Goal: Information Seeking & Learning: Find specific page/section

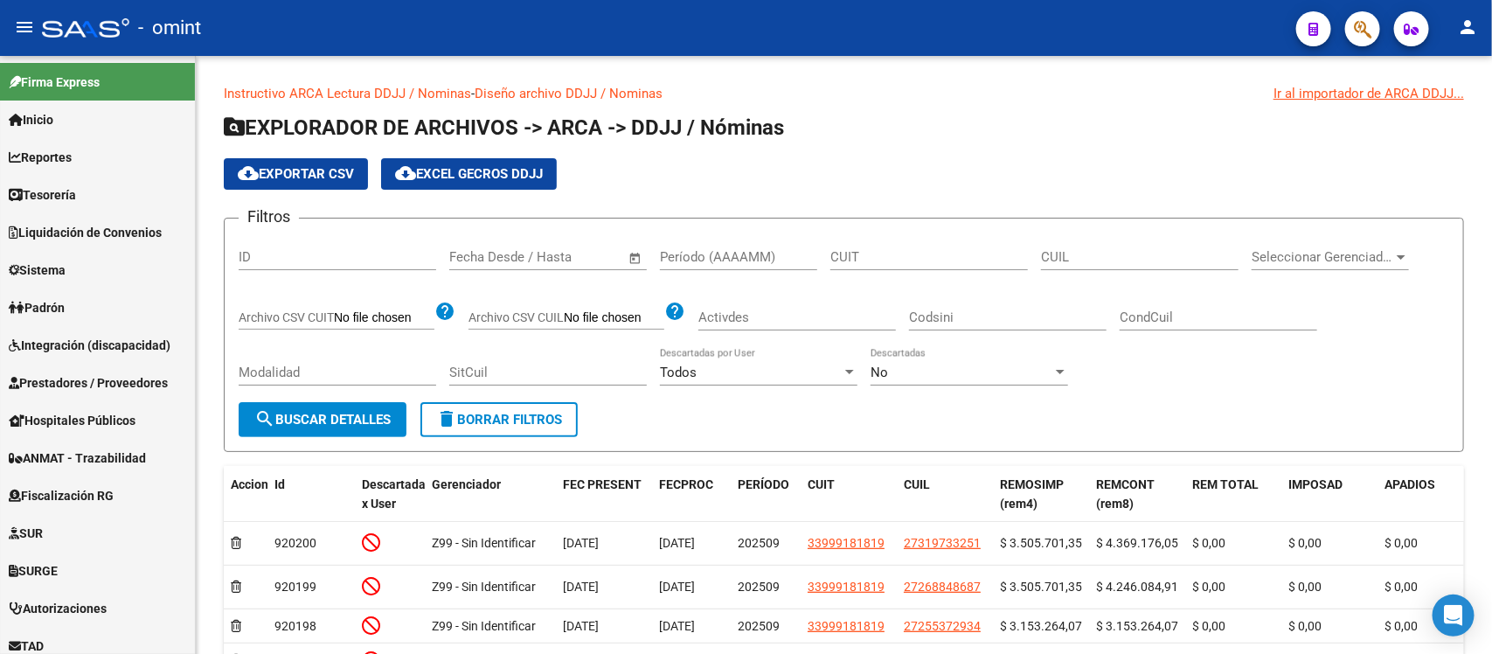
scroll to position [495, 0]
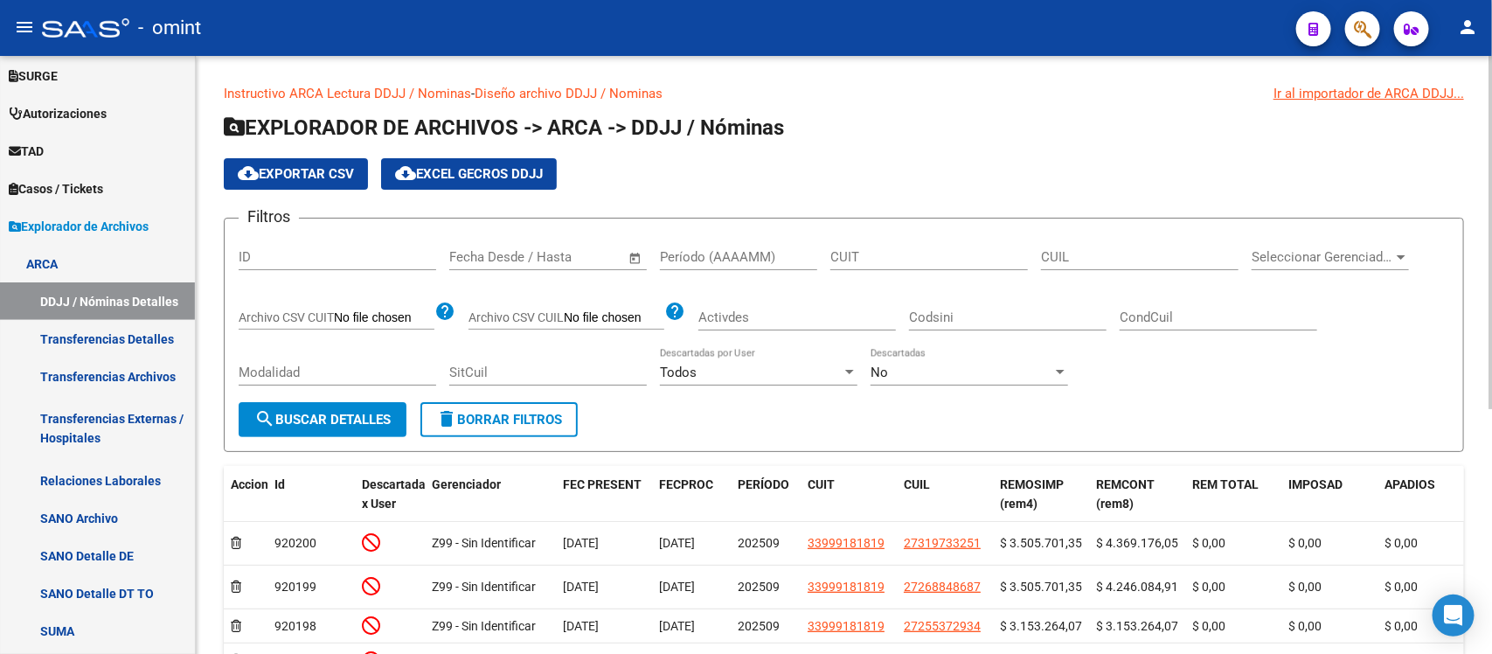
click at [917, 106] on app-ddjj "Instructivo ARCA Lectura DDJJ / Nominas - Diseño archivo DDJJ / Nominas Ir al i…" at bounding box center [844, 515] width 1240 height 862
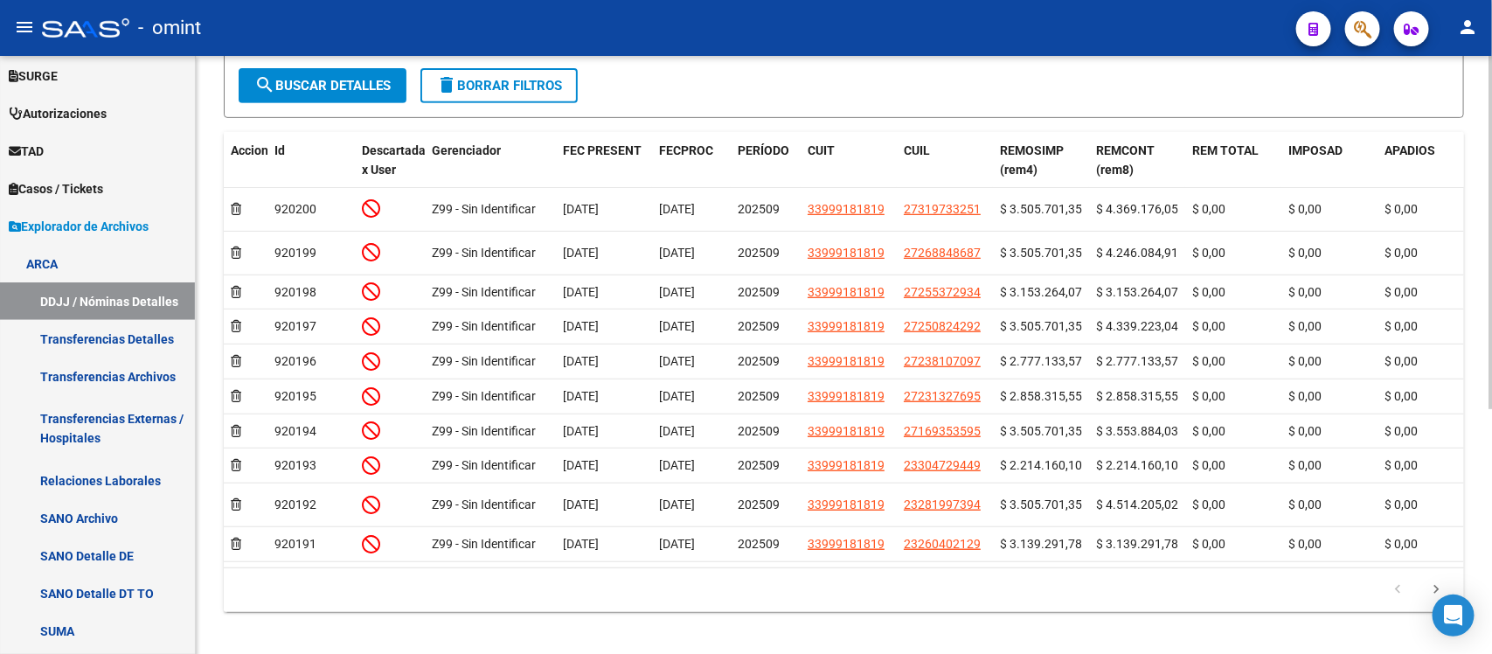
scroll to position [333, 0]
click at [1484, 315] on div "Instructivo ARCA Lectura DDJJ / Nominas - Diseño archivo DDJJ / Nominas Ir al i…" at bounding box center [846, 195] width 1300 height 945
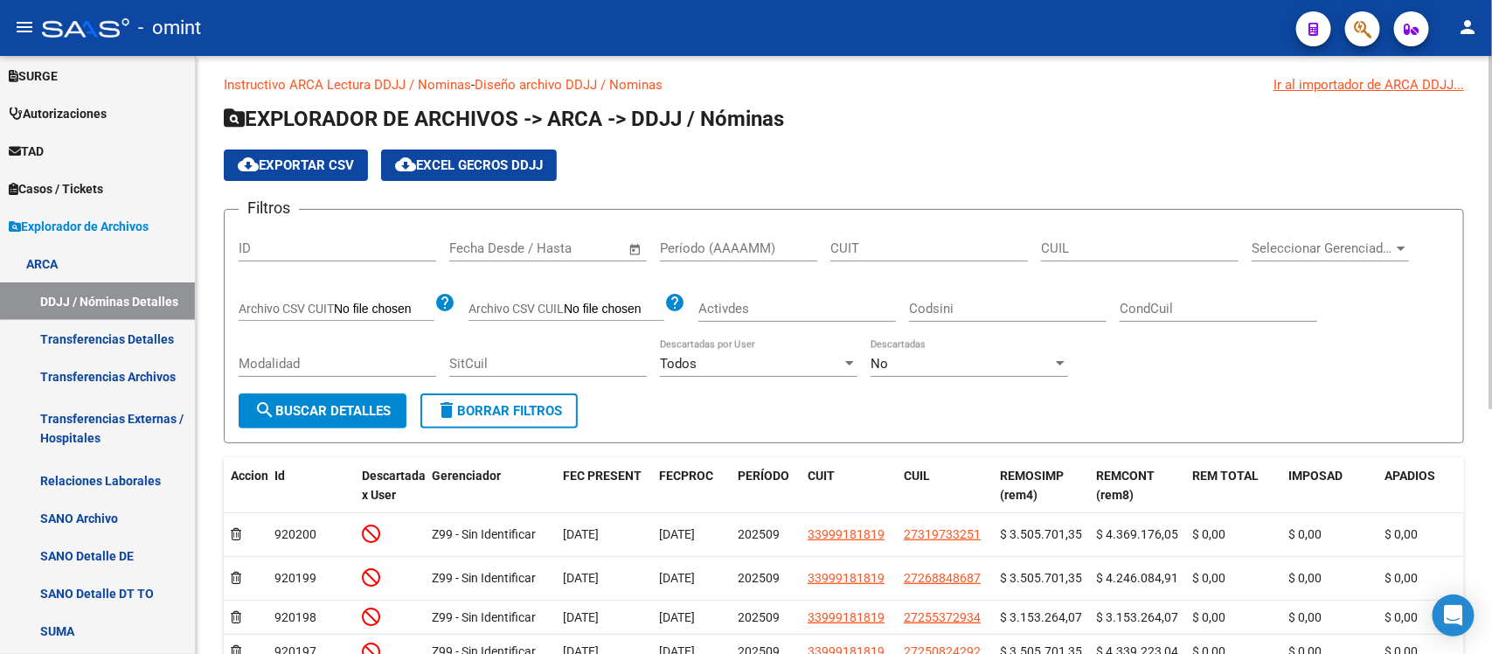
scroll to position [0, 0]
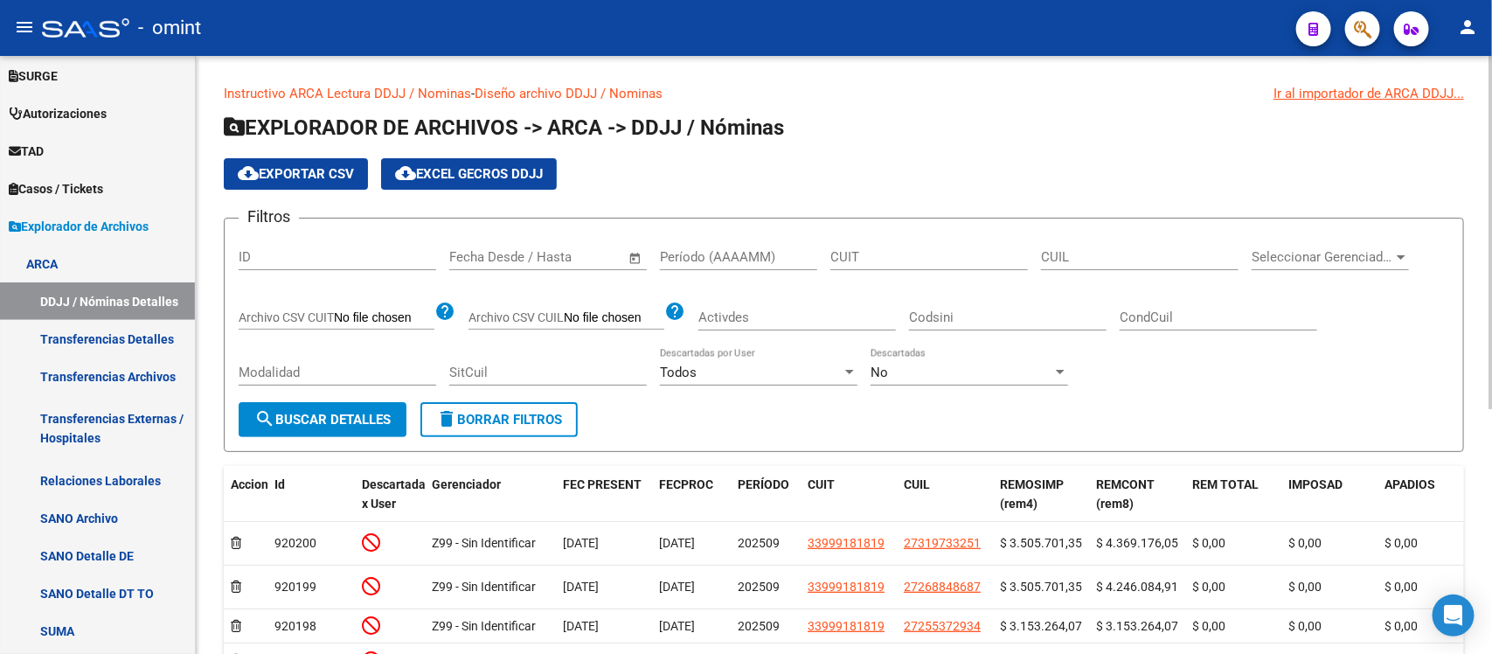
click at [1456, 24] on div "menu - omint person Firma Express Inicio Calendario SSS Instructivos Contacto O…" at bounding box center [746, 327] width 1492 height 654
click at [940, 105] on app-ddjj "Instructivo ARCA Lectura DDJJ / Nominas - Diseño archivo DDJJ / Nominas Ir al i…" at bounding box center [844, 515] width 1240 height 862
click at [94, 326] on link "Transferencias Detalles" at bounding box center [97, 339] width 195 height 38
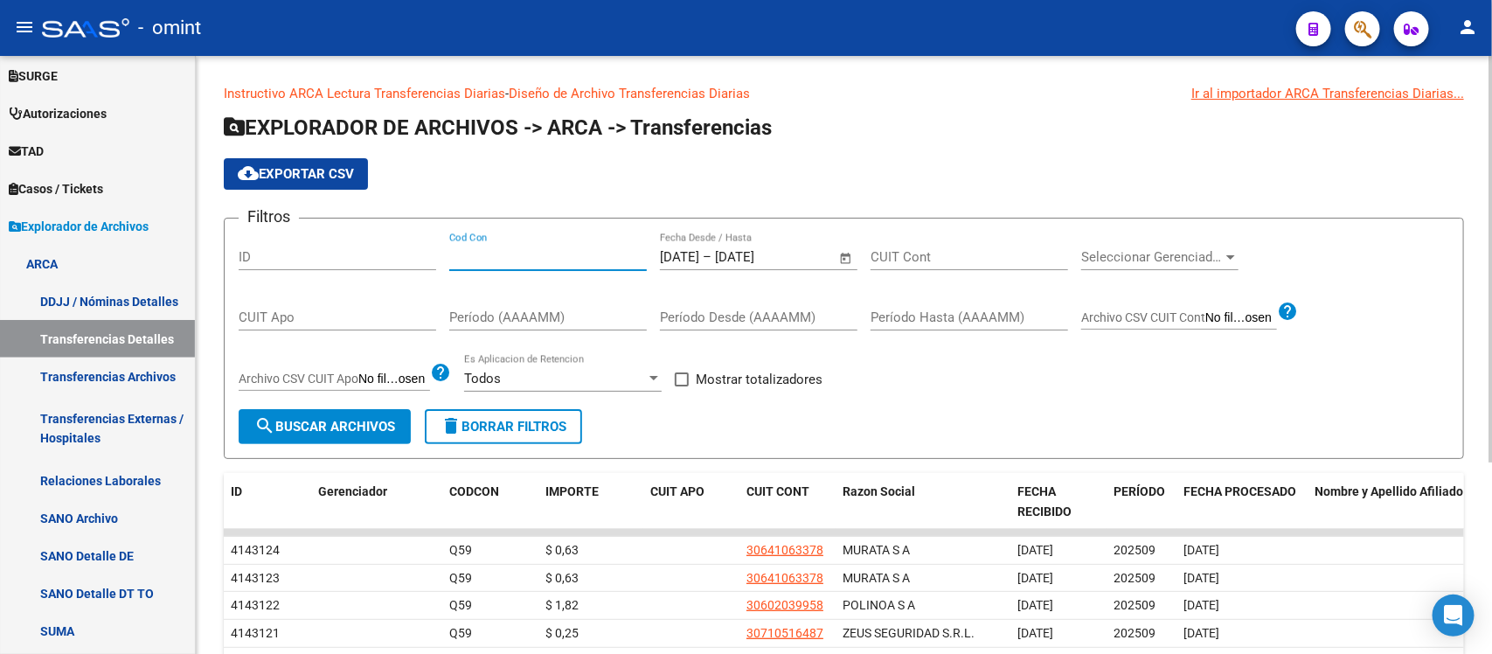
click at [487, 254] on input "Cod Con" at bounding box center [547, 257] width 197 height 16
type input "901"
click at [846, 255] on span "Open calendar" at bounding box center [846, 258] width 42 height 42
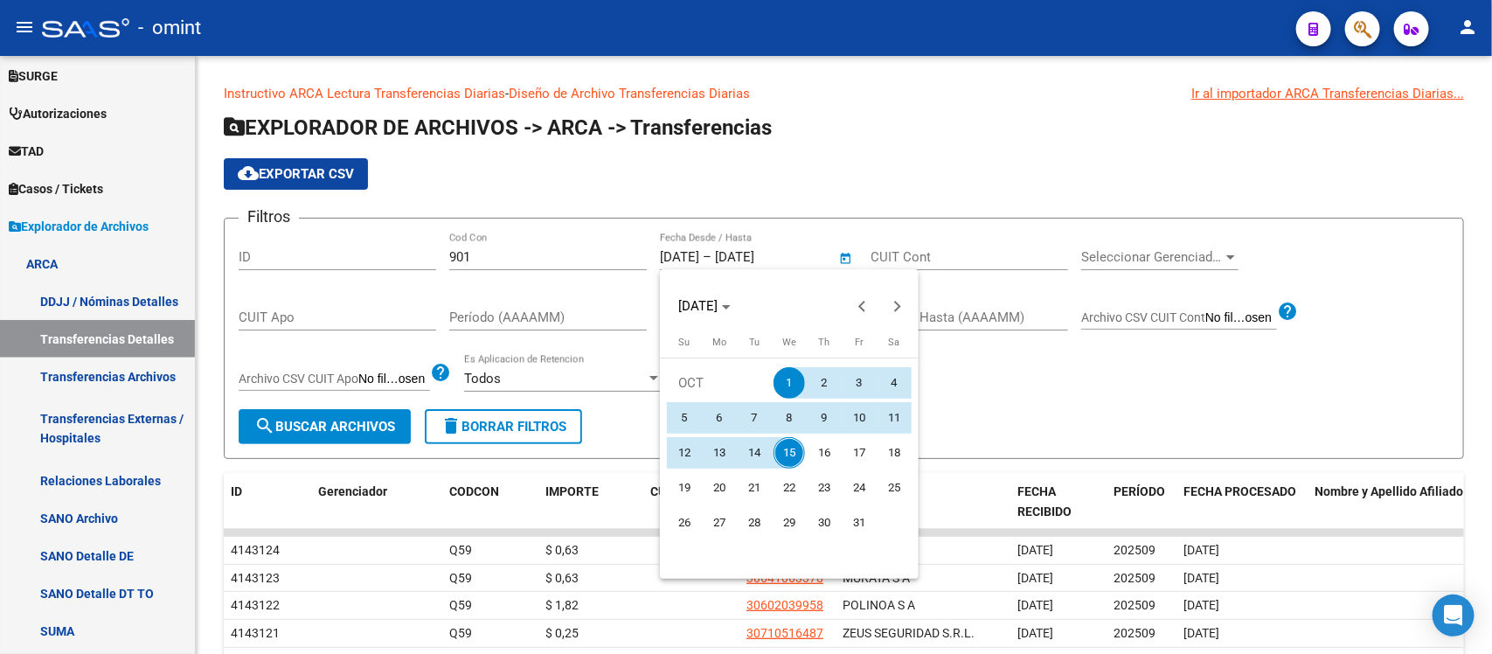
click at [854, 147] on div at bounding box center [746, 327] width 1492 height 654
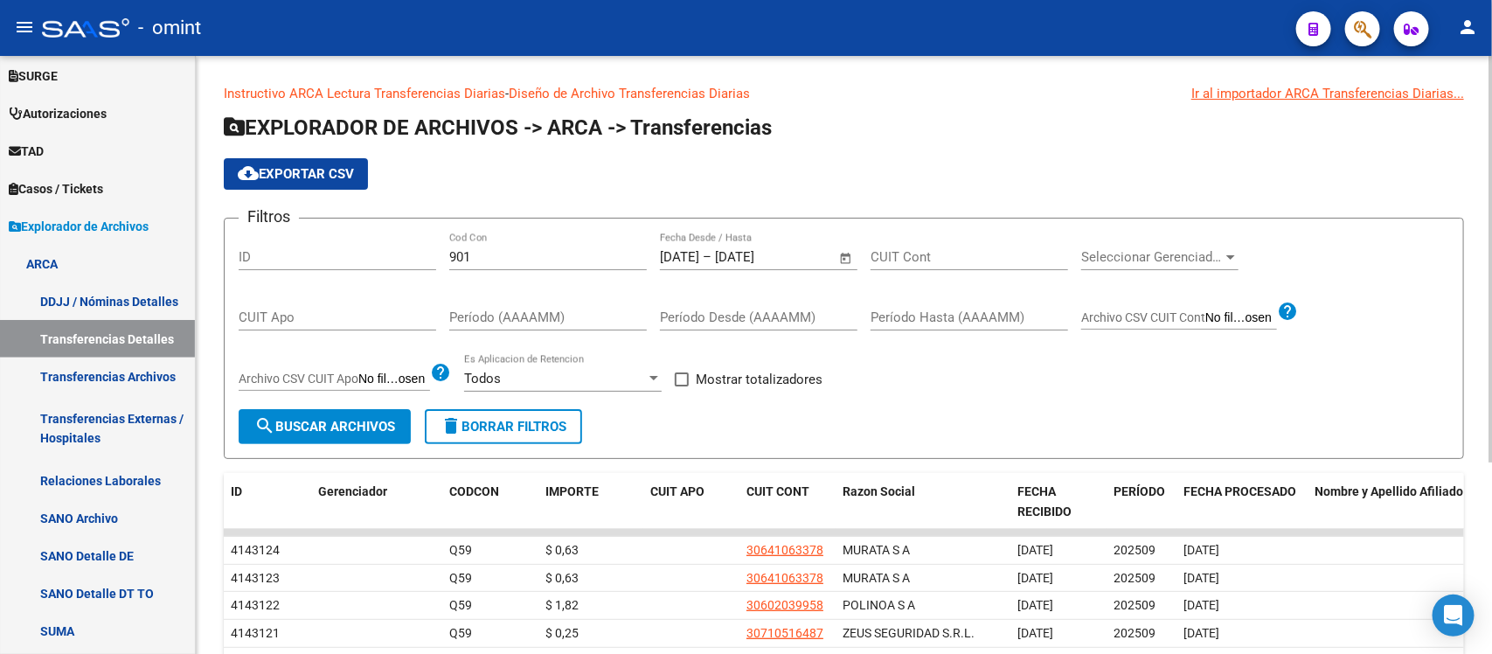
click at [326, 415] on button "search Buscar Archivos" at bounding box center [325, 426] width 172 height 35
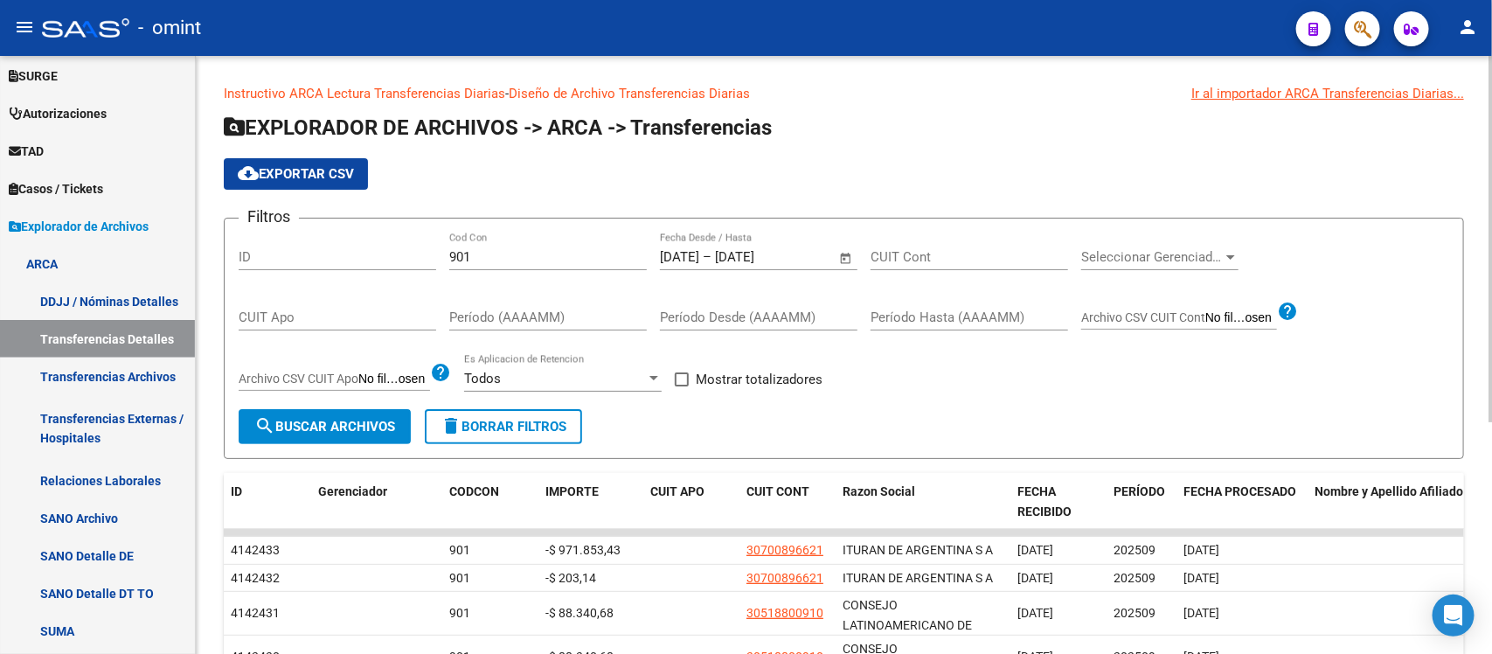
drag, startPoint x: 1369, startPoint y: 158, endPoint x: 1347, endPoint y: 156, distance: 22.9
click at [1368, 158] on div "cloud_download Exportar CSV" at bounding box center [844, 173] width 1240 height 31
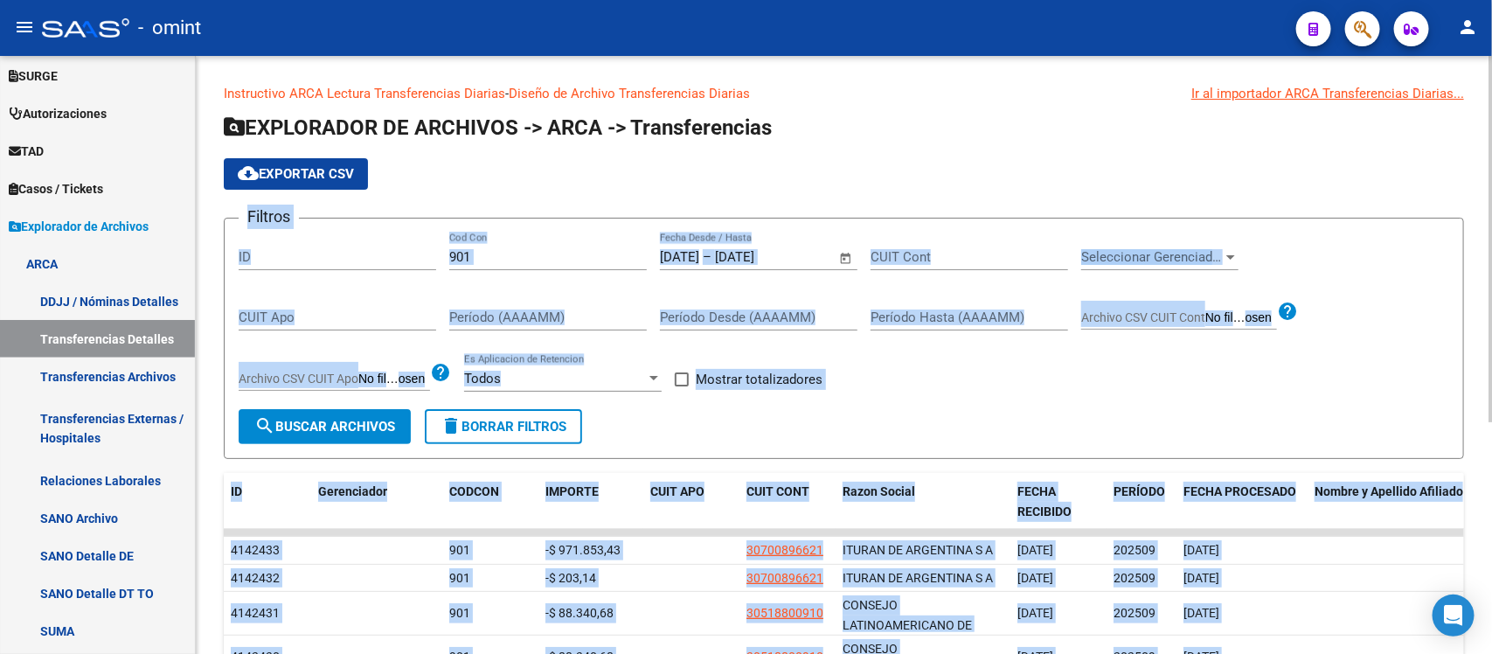
drag, startPoint x: 1486, startPoint y: 111, endPoint x: 1488, endPoint y: 166, distance: 55.1
click at [1488, 166] on div "Instructivo ARCA Lectura Transferencias Diarias - Diseño de Archivo Transferenc…" at bounding box center [846, 535] width 1300 height 959
click at [1331, 158] on div "cloud_download Exportar CSV" at bounding box center [844, 173] width 1240 height 31
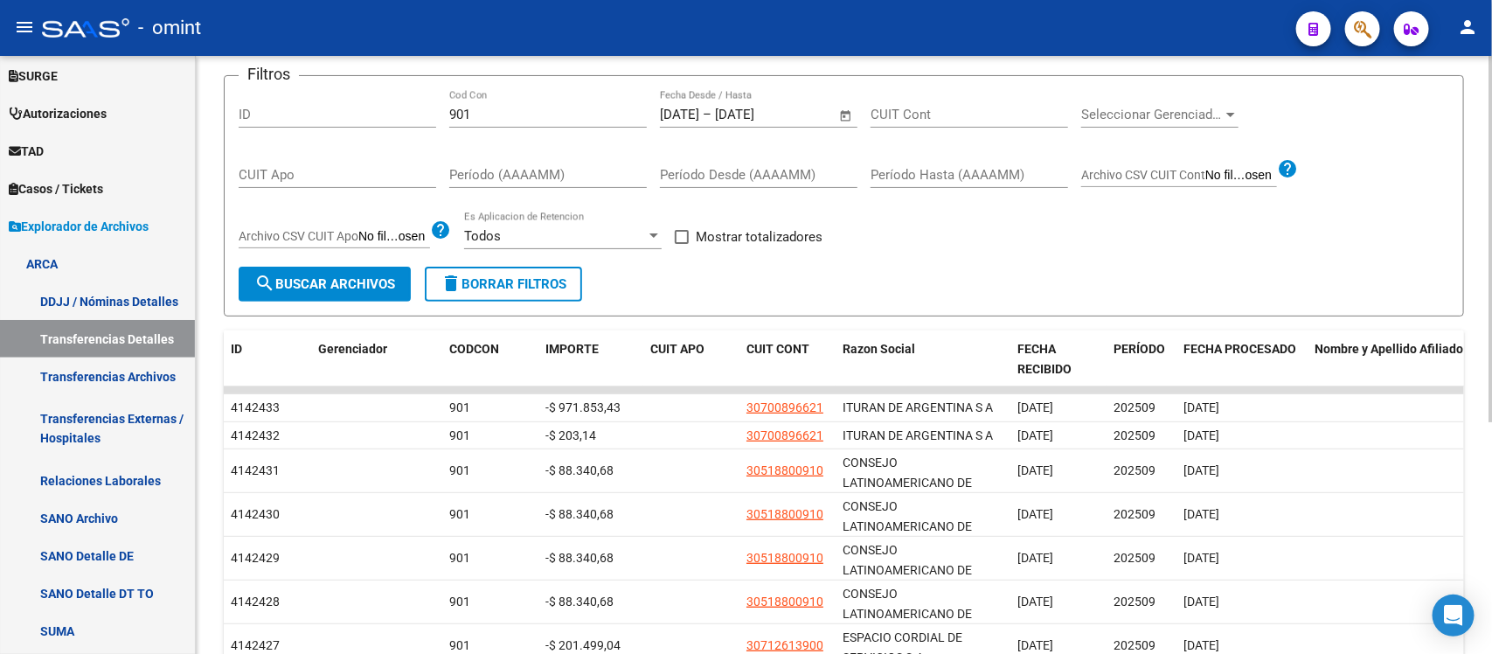
scroll to position [134, 0]
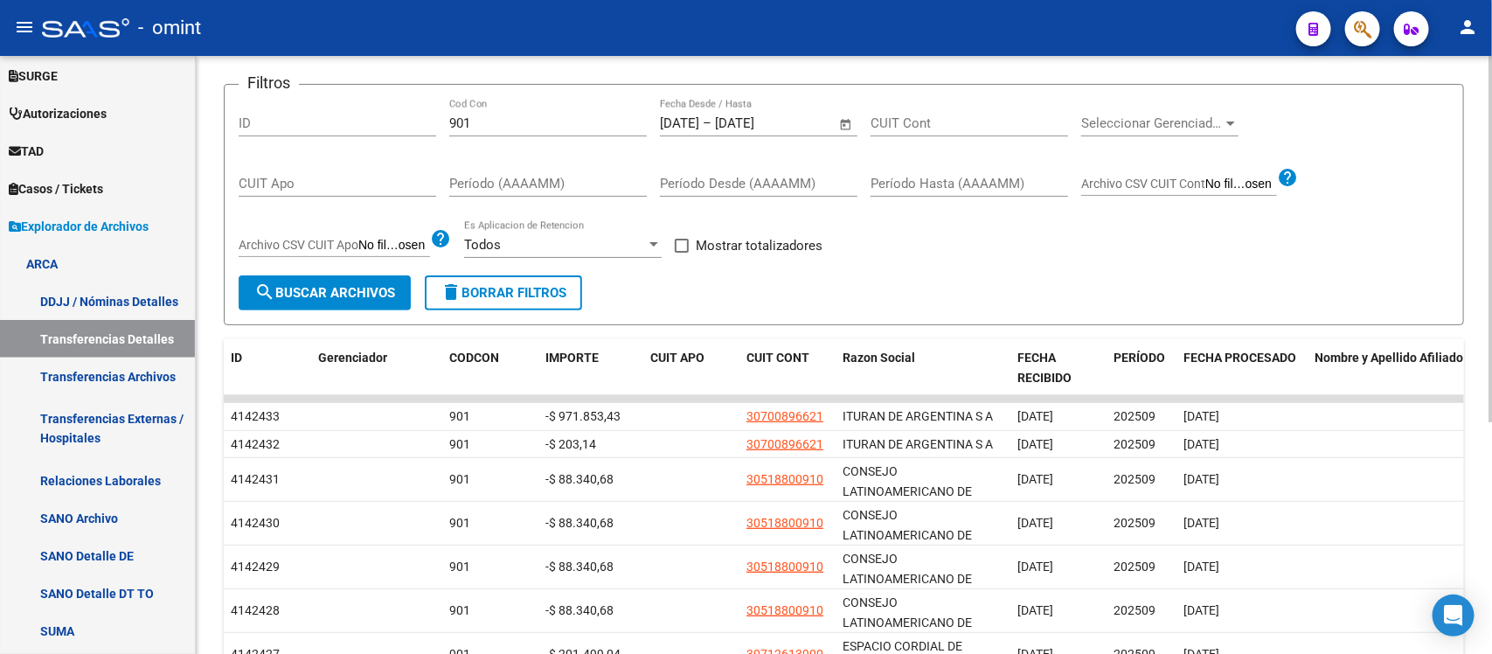
click at [1475, 228] on div "Instructivo ARCA Lectura Transferencias Diarias - Diseño de Archivo Transferenc…" at bounding box center [846, 401] width 1300 height 959
click at [684, 243] on span at bounding box center [682, 246] width 14 height 14
click at [682, 253] on input "Mostrar totalizadores" at bounding box center [681, 253] width 1 height 1
checkbox input "true"
click at [317, 287] on span "search Buscar Archivos" at bounding box center [324, 293] width 141 height 16
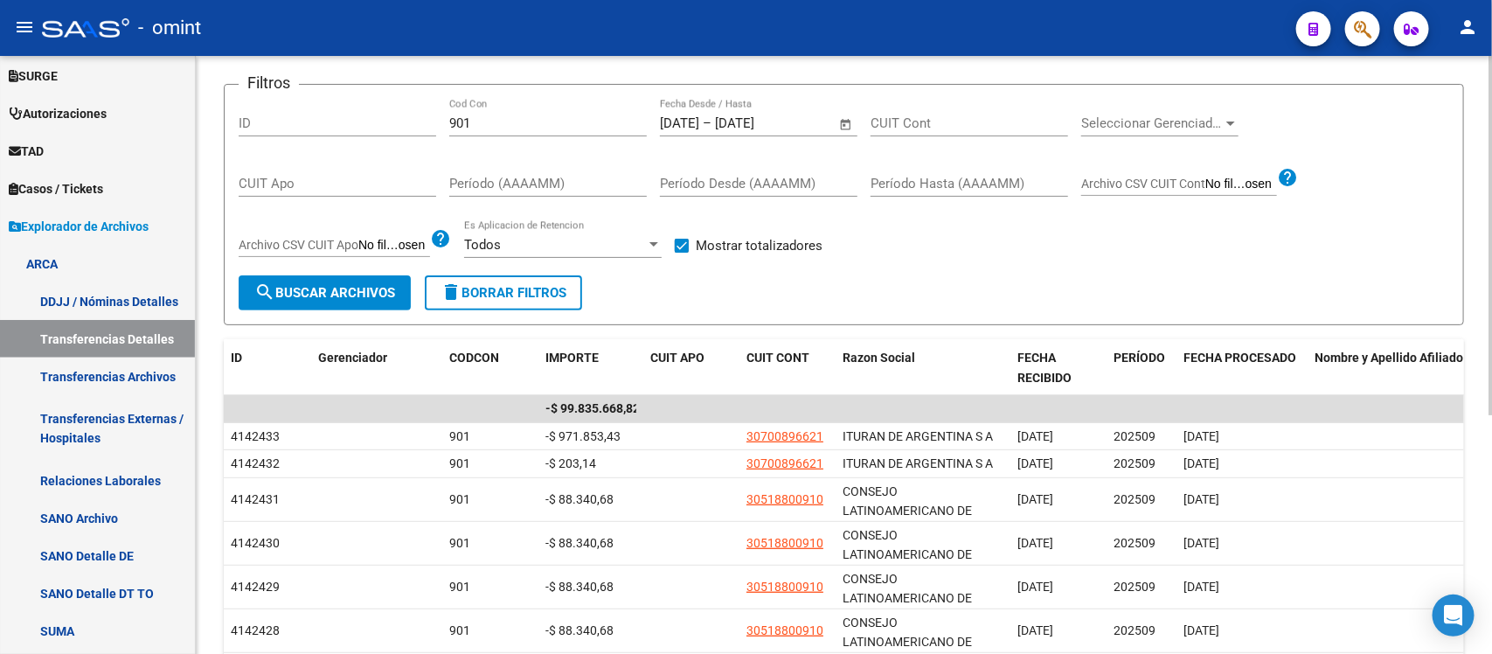
click at [843, 121] on span "Open calendar" at bounding box center [846, 124] width 42 height 42
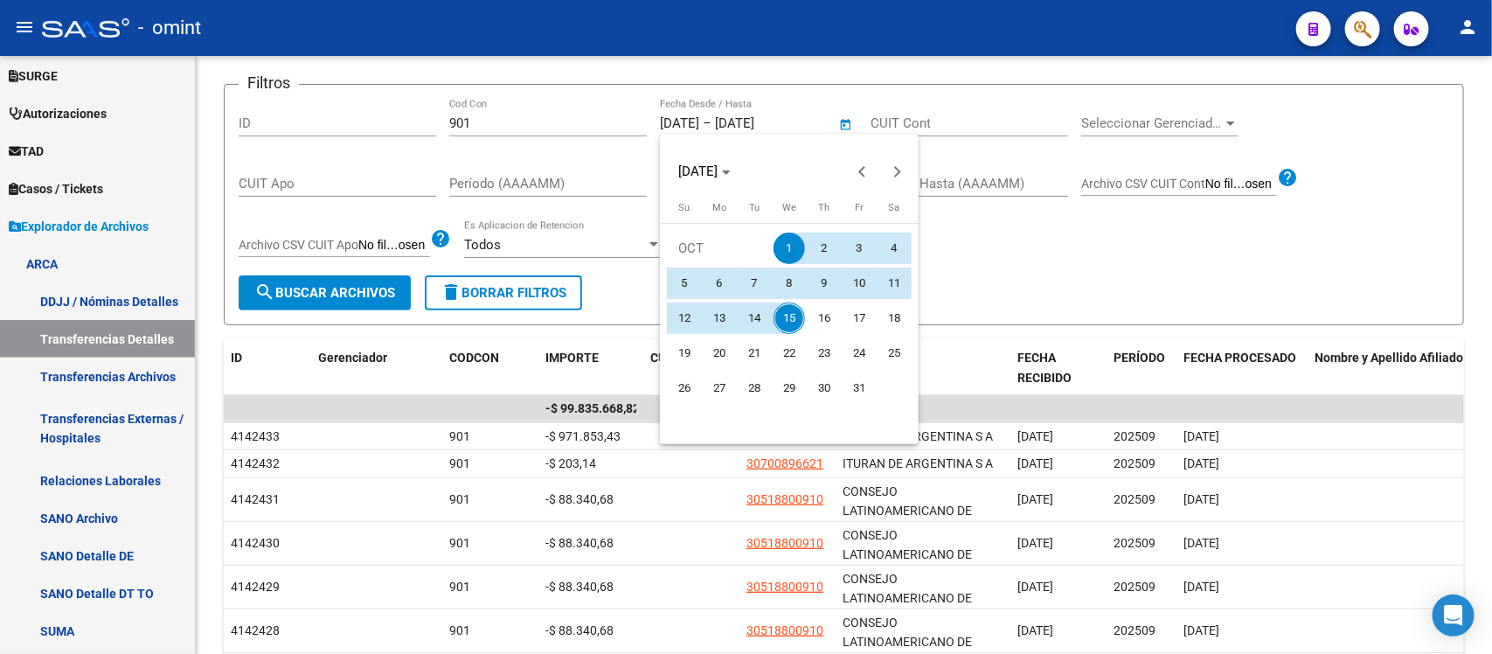
click at [719, 316] on span "13" at bounding box center [718, 317] width 31 height 31
type input "[DATE]"
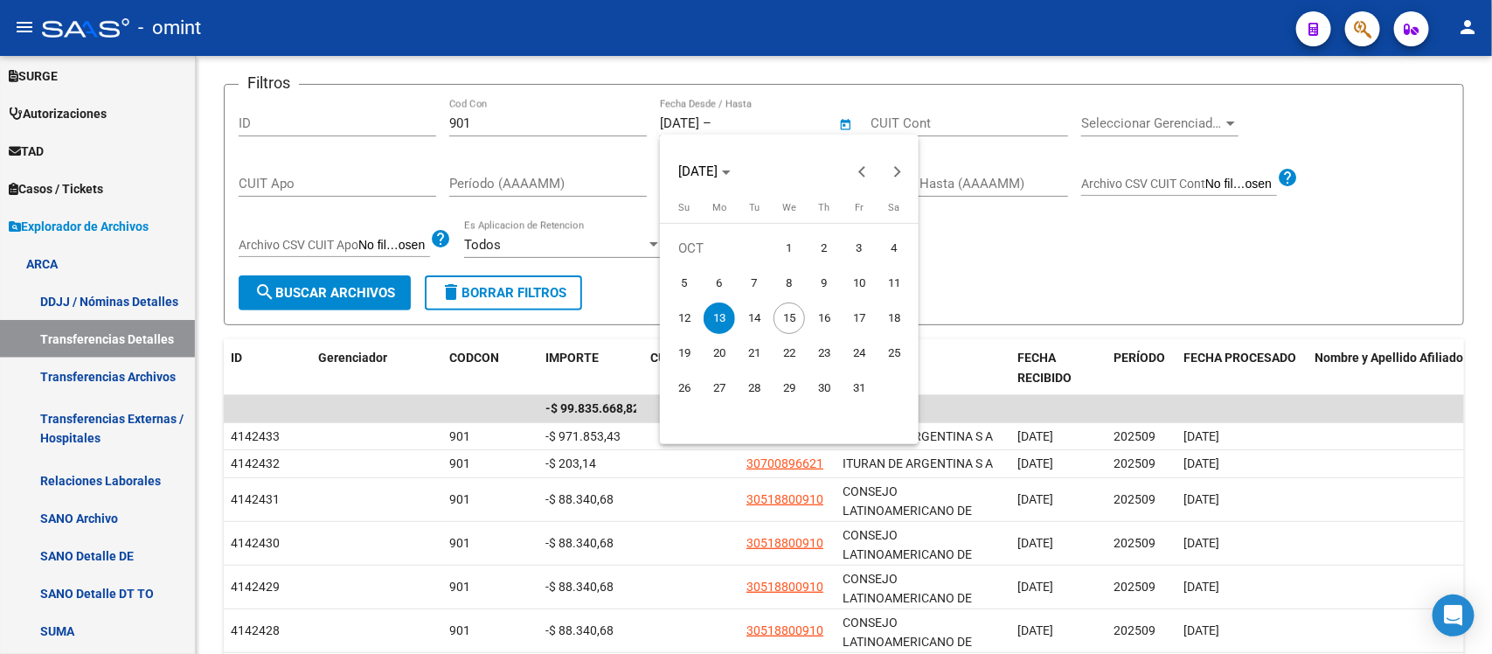
click at [1111, 285] on div at bounding box center [746, 327] width 1492 height 654
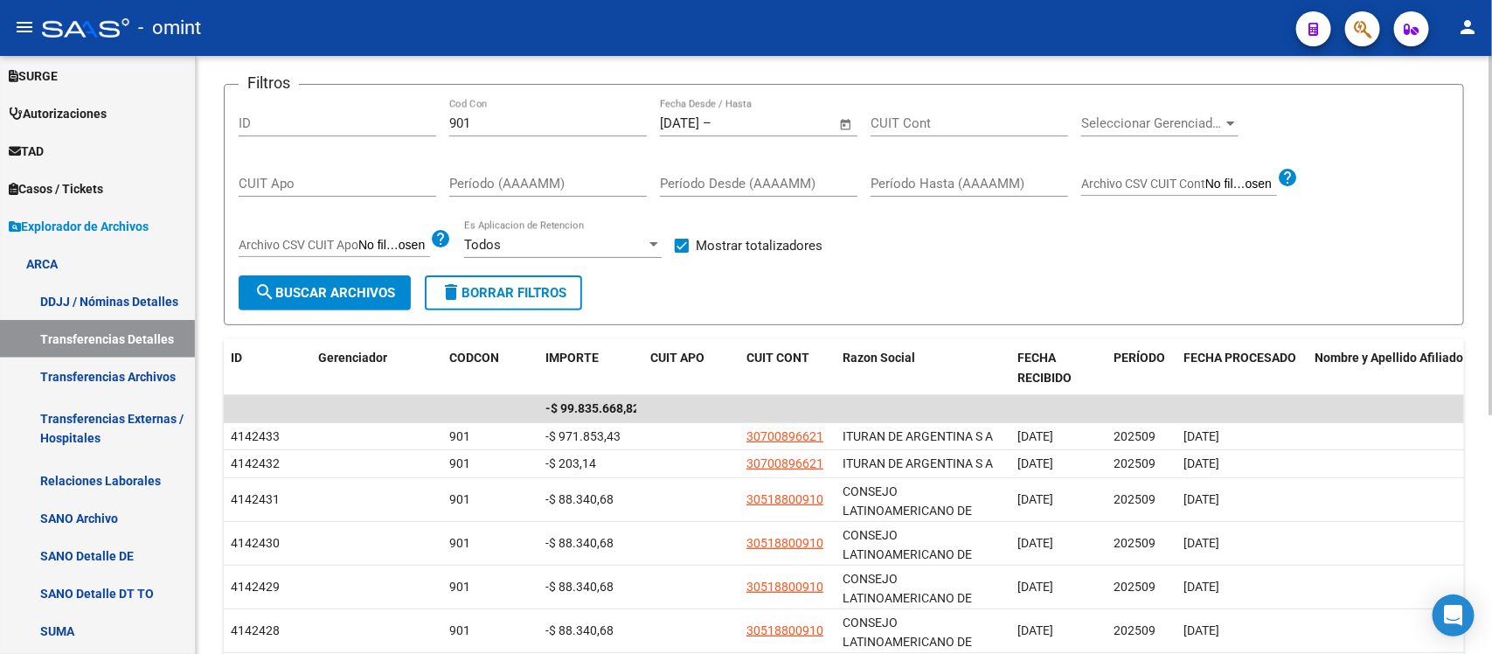
click at [748, 110] on div "[DATE] [DATE] – Fecha fin Fecha Desde / Hasta" at bounding box center [748, 118] width 177 height 38
click at [754, 120] on input "text" at bounding box center [757, 123] width 85 height 16
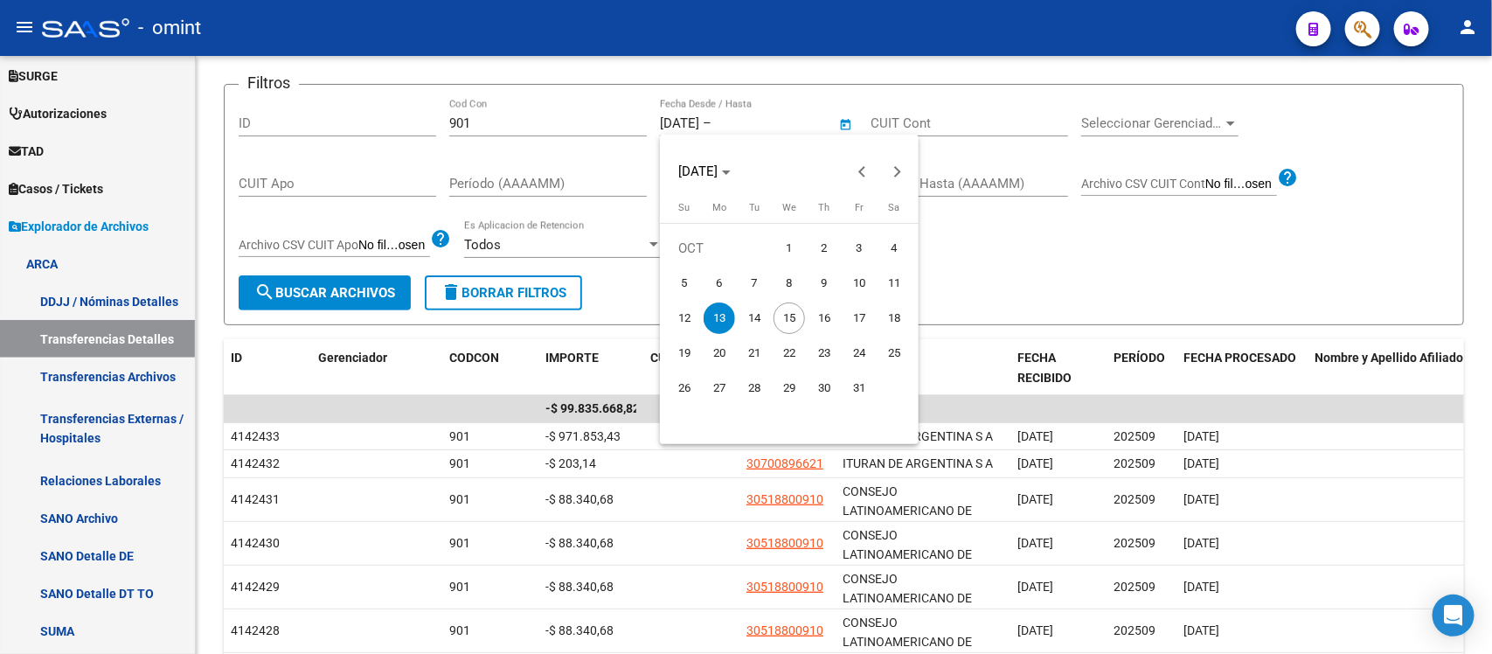
click at [723, 315] on span "13" at bounding box center [718, 317] width 31 height 31
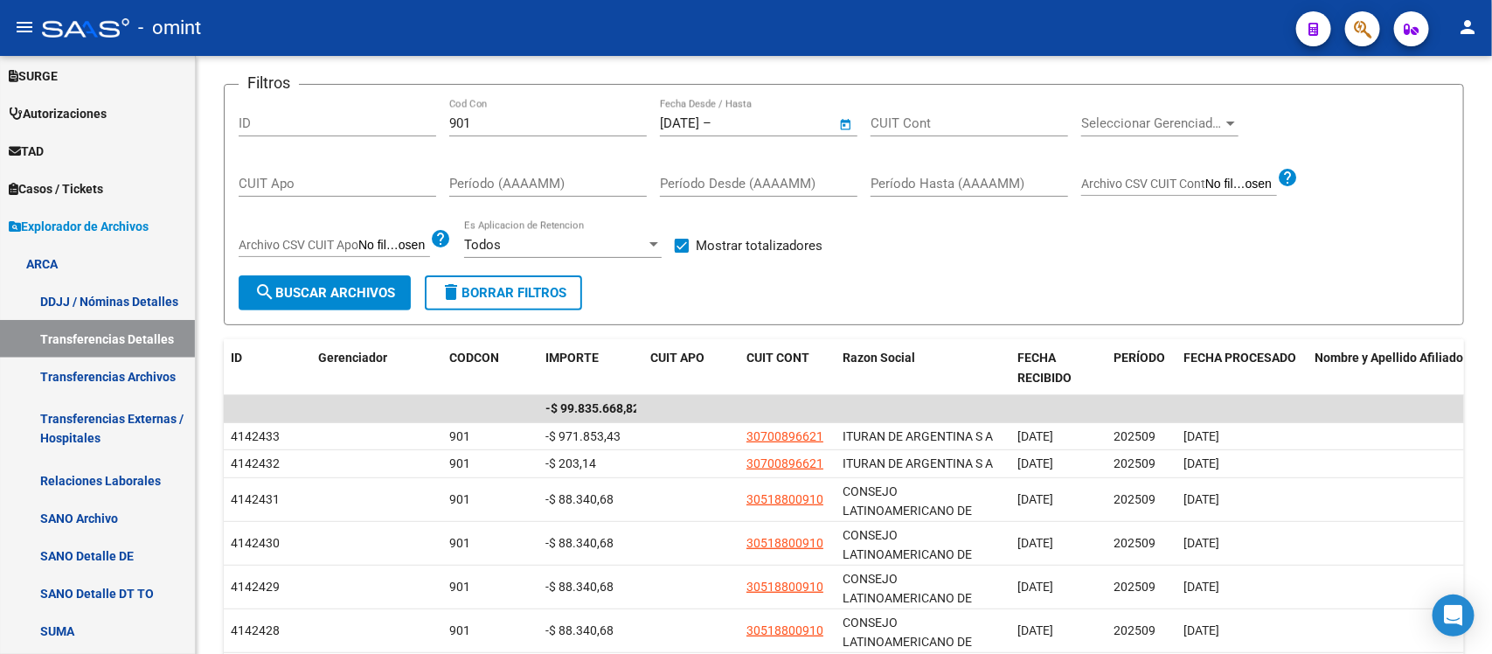
type input "[DATE]"
click at [1040, 282] on form "Filtros ID 901 Cod Con [DATE] [DATE] – [DATE] [DATE] Fecha Desde / Hasta CUIT C…" at bounding box center [844, 204] width 1240 height 241
click at [354, 294] on span "search Buscar Archivos" at bounding box center [324, 293] width 141 height 16
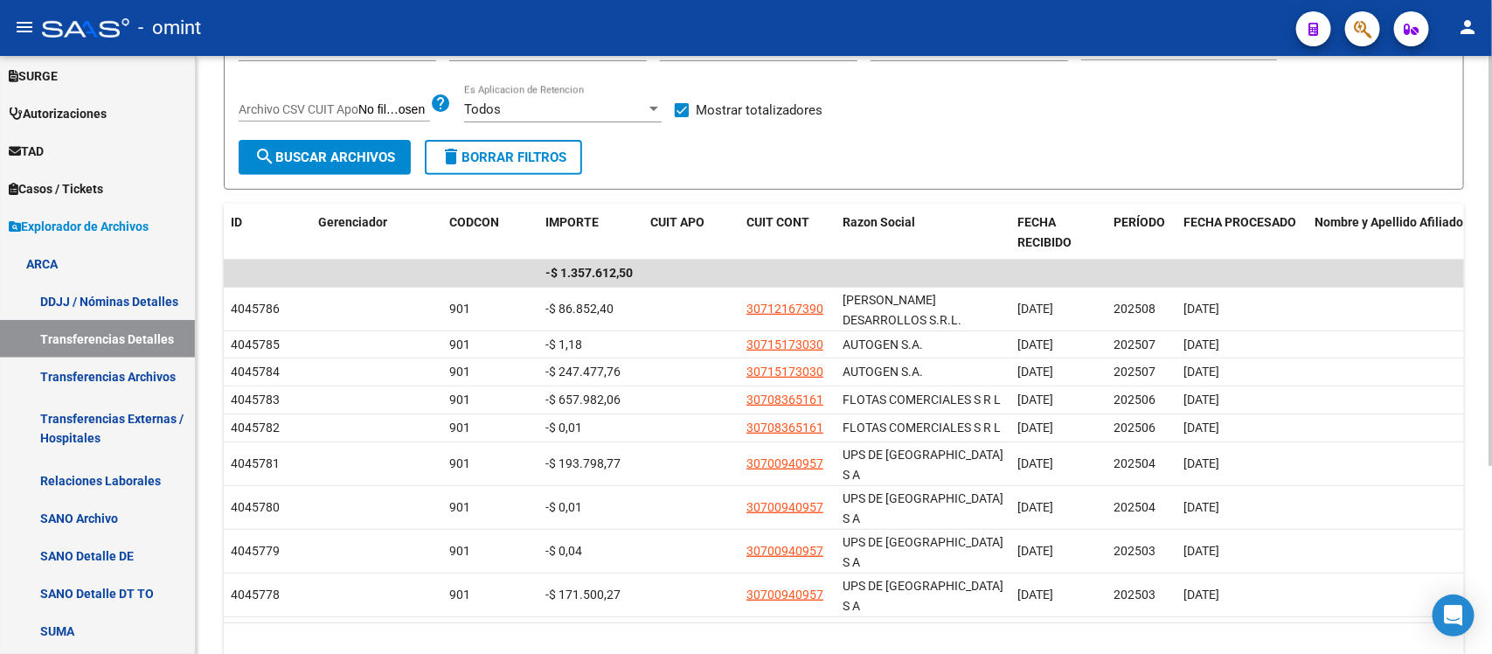
scroll to position [276, 0]
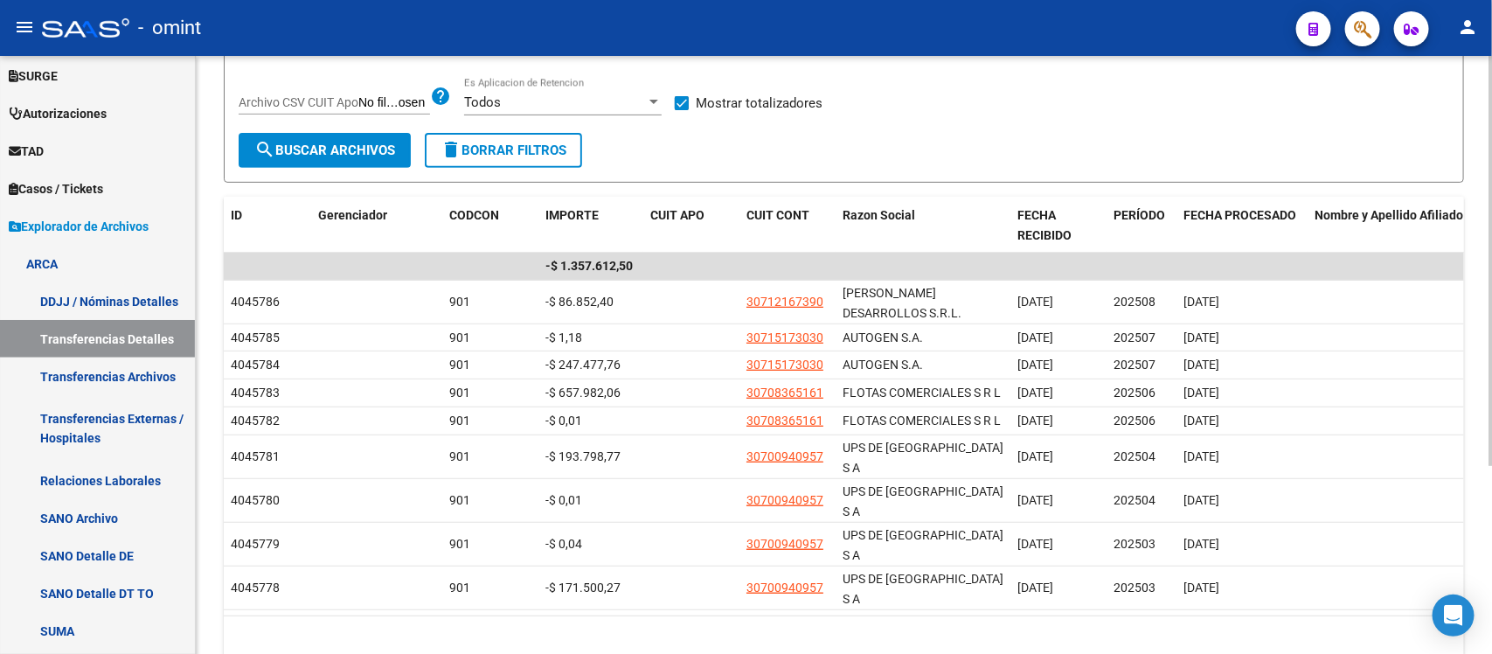
click at [1478, 325] on div "Instructivo ARCA Lectura Transferencias Diarias - Diseño de Archivo Transferenc…" at bounding box center [846, 248] width 1300 height 936
click at [1491, 322] on div at bounding box center [1490, 416] width 4 height 410
click at [1440, 460] on div "Instructivo ARCA Lectura Transferencias Diarias - Diseño de Archivo Transferenc…" at bounding box center [846, 248] width 1300 height 936
click at [896, 552] on datatable-body "-$ 1.357.612,50 4045786 901 -$ 86.852,40 30712167390 [PERSON_NAME] DESARROLLOS …" at bounding box center [844, 434] width 1240 height 363
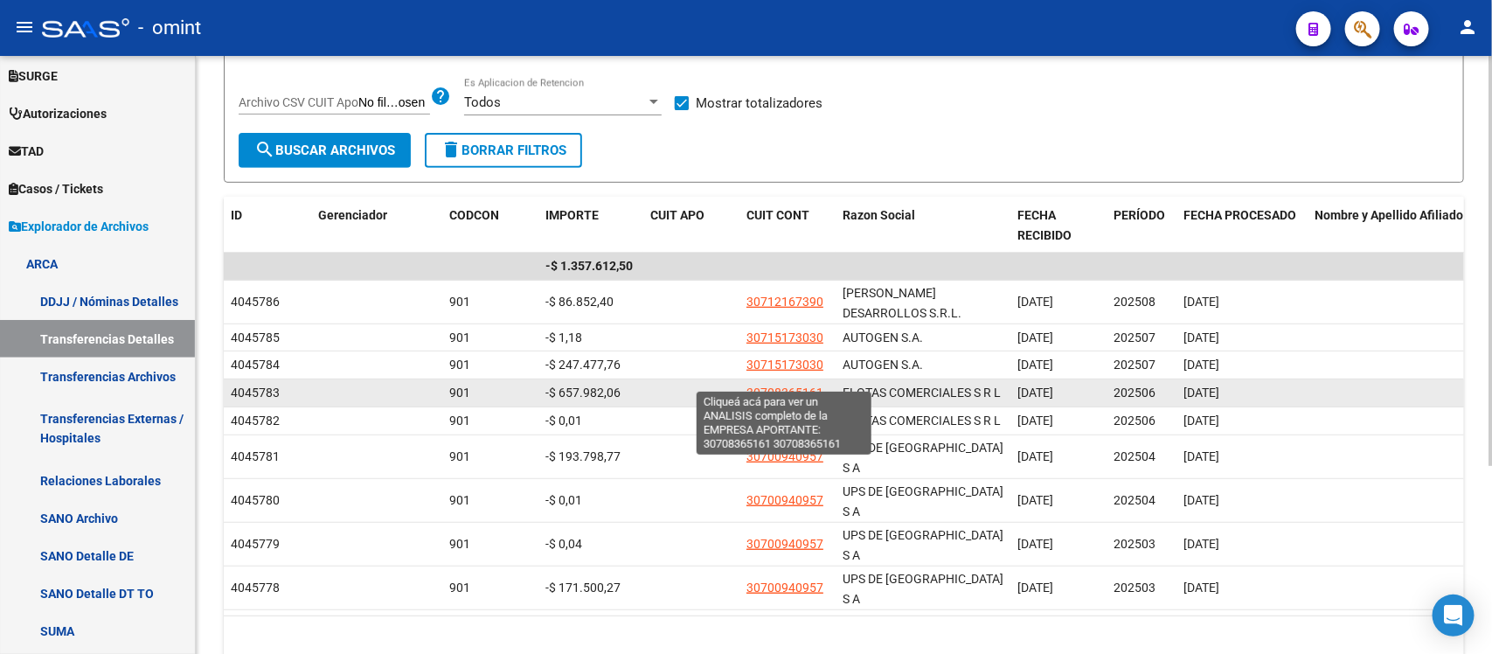
click at [776, 385] on span "30708365161" at bounding box center [784, 392] width 77 height 14
type textarea "30708365161"
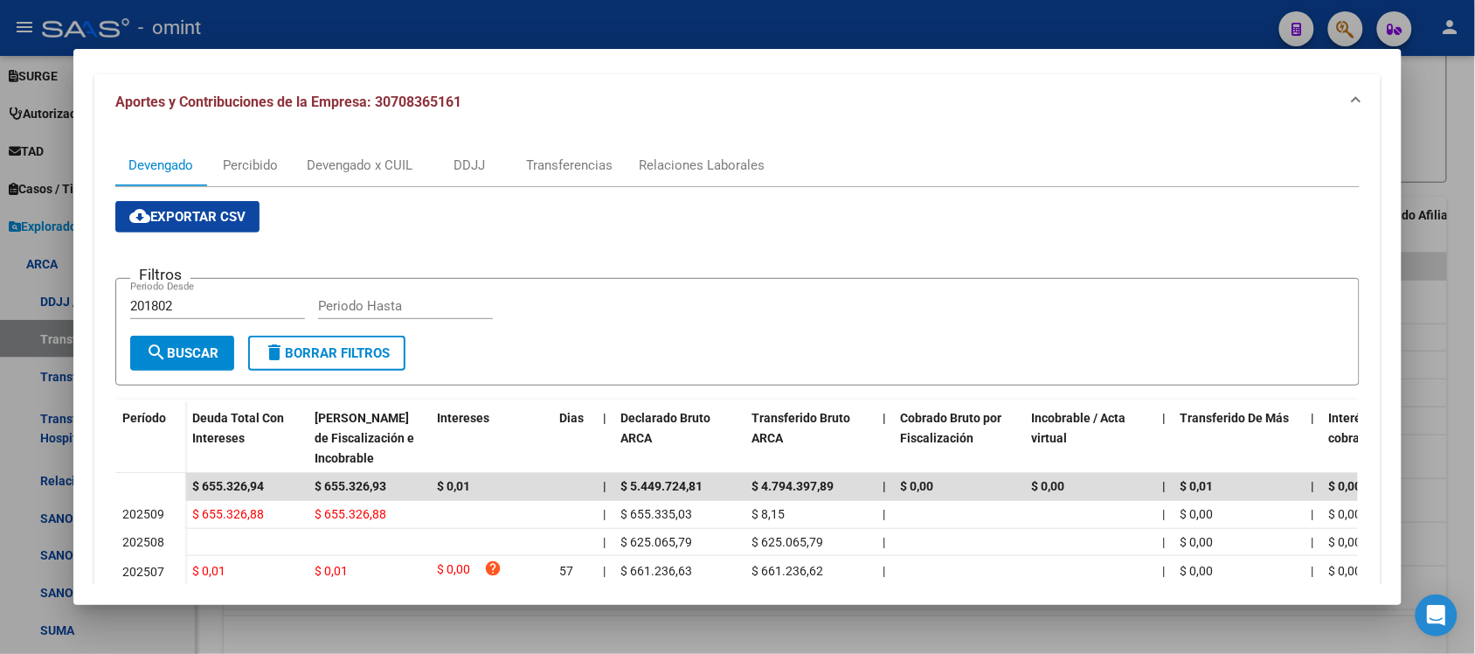
scroll to position [156, 0]
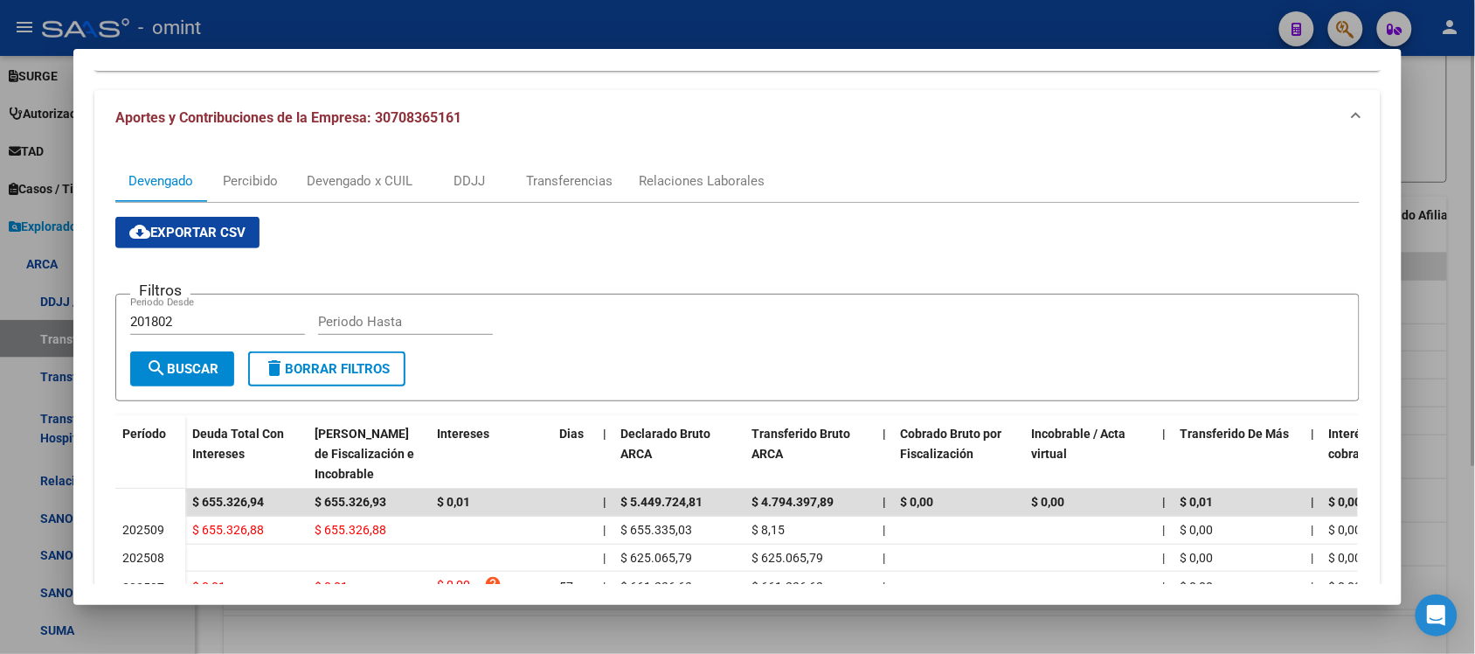
click at [1466, 137] on div at bounding box center [737, 327] width 1475 height 654
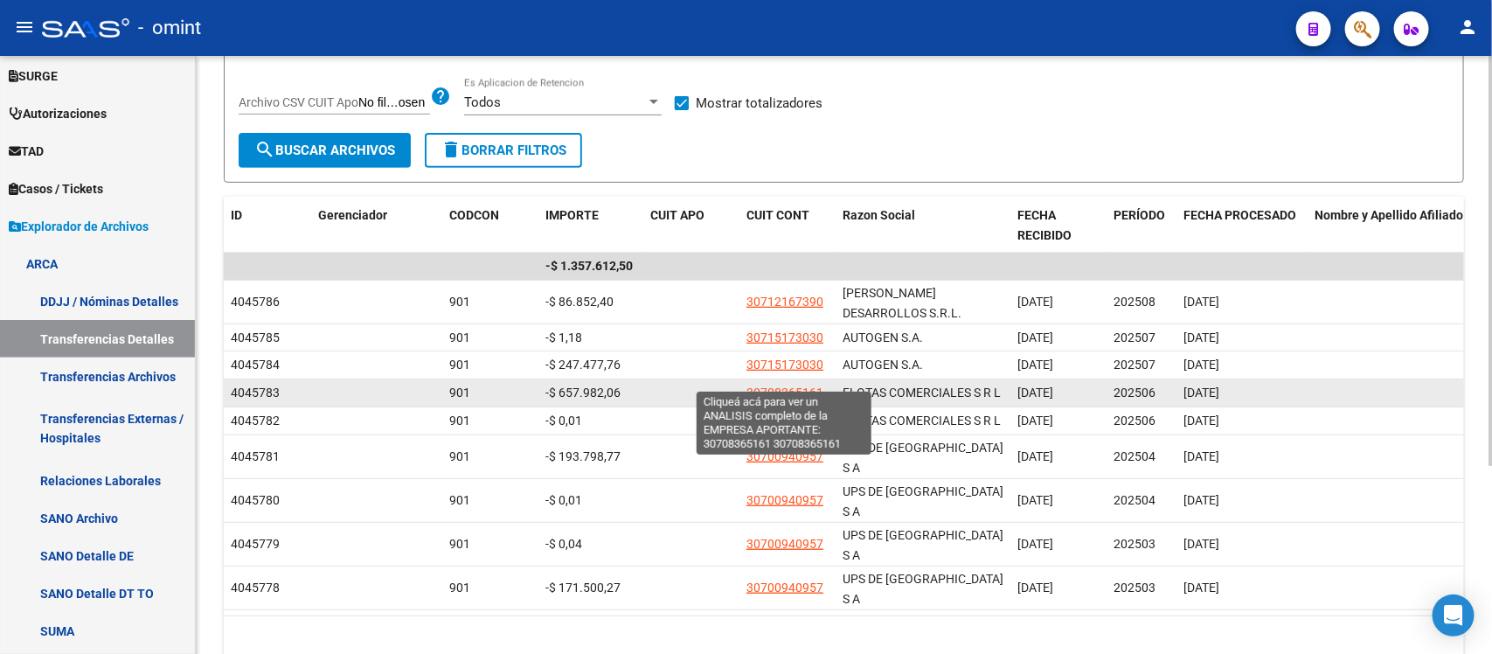
click at [788, 385] on span "30708365161" at bounding box center [784, 392] width 77 height 14
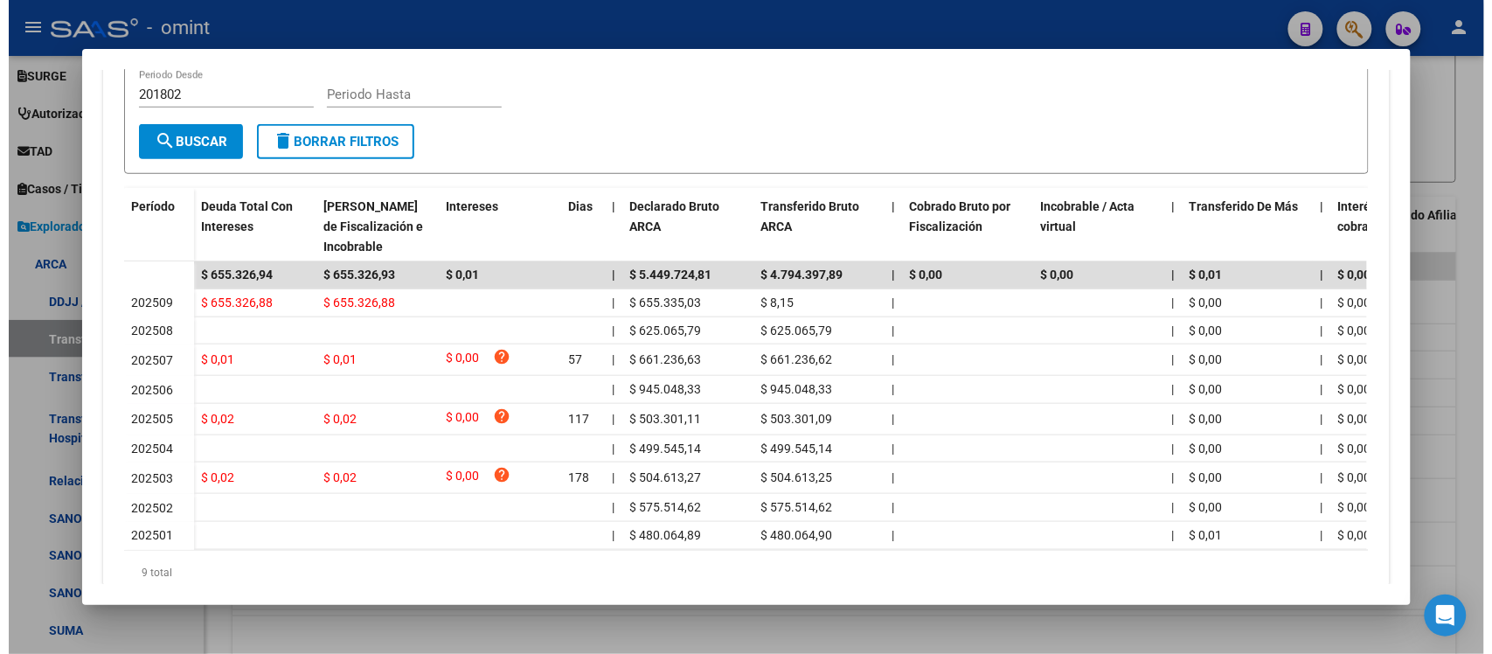
scroll to position [0, 0]
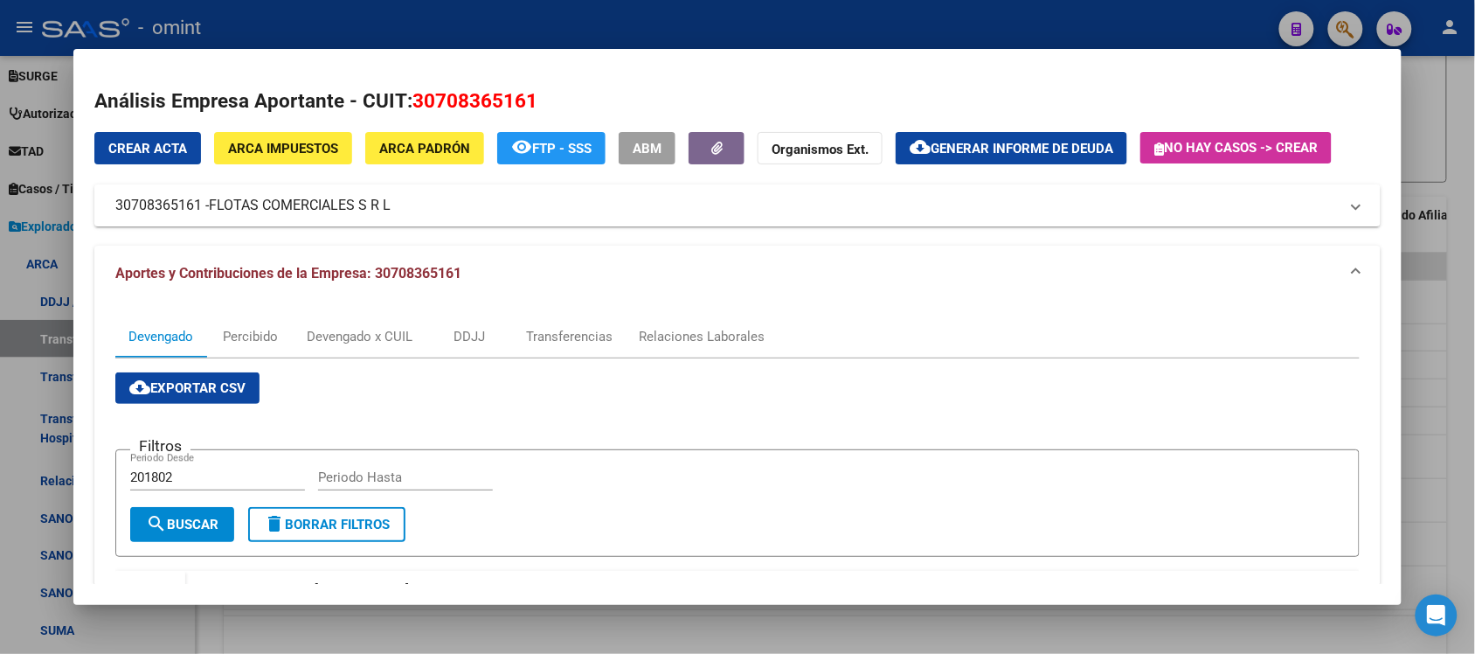
click at [1455, 128] on div at bounding box center [737, 327] width 1475 height 654
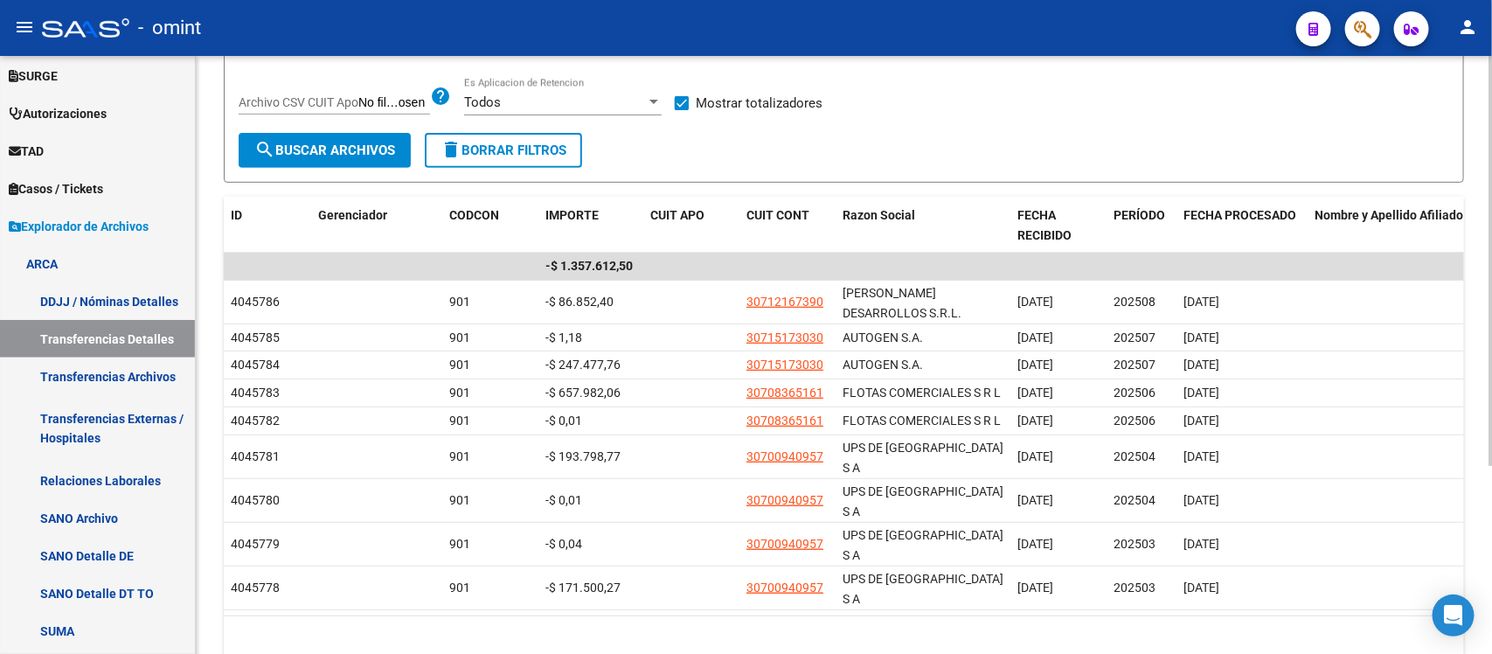
click at [1124, 115] on div "Filtros ID 901 Cod Con [DATE] [DATE] – [DATE] [DATE] Fecha Desde / Hasta CUIT C…" at bounding box center [844, 44] width 1210 height 177
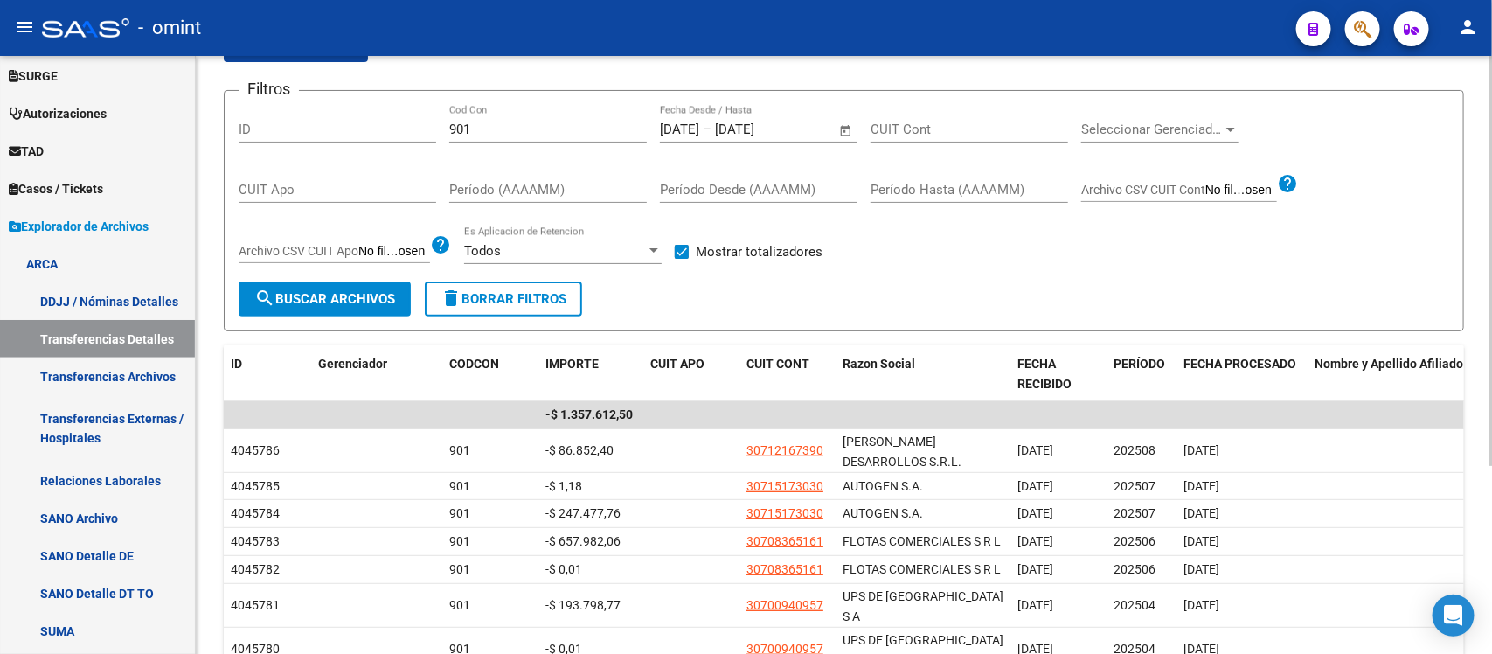
scroll to position [110, 0]
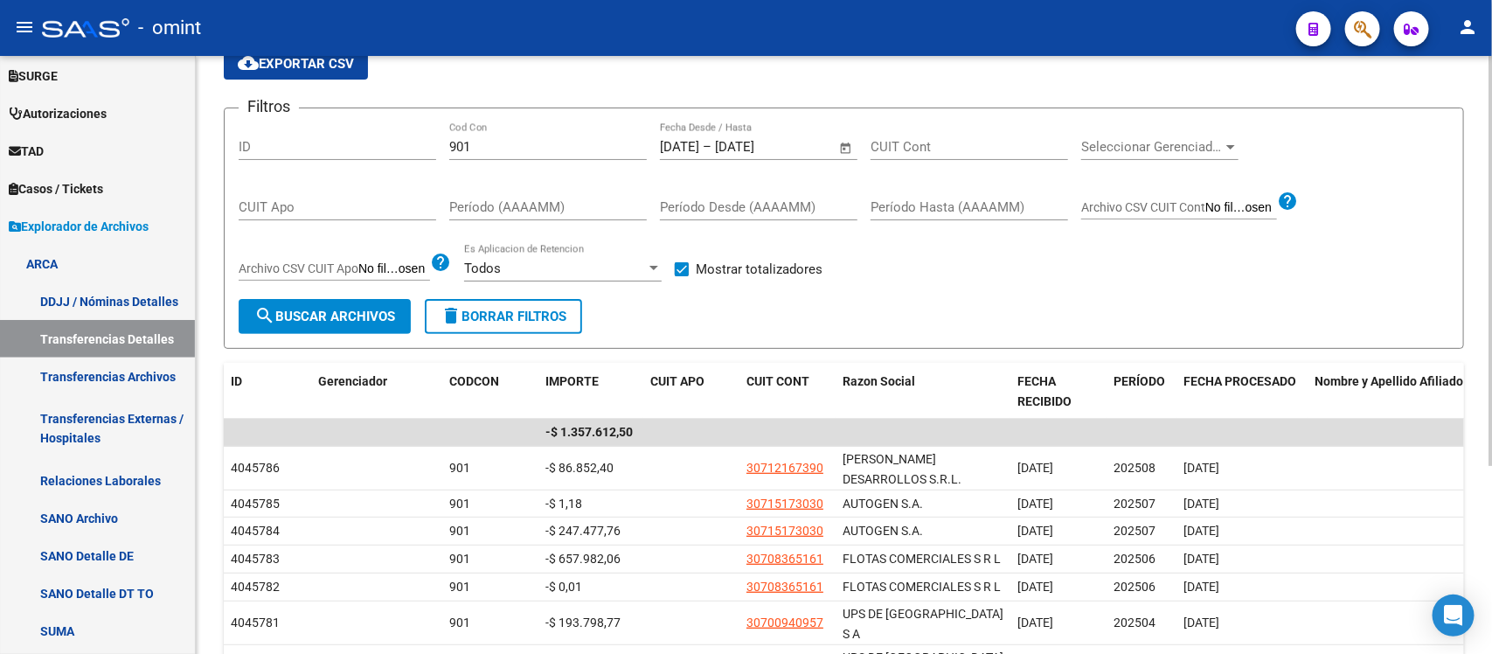
click at [1471, 168] on div "Instructivo ARCA Lectura Transferencias Diarias - Diseño de Archivo Transferenc…" at bounding box center [846, 414] width 1300 height 936
click at [530, 145] on input "901" at bounding box center [547, 147] width 197 height 16
type input "9"
type input "401"
click at [299, 313] on span "search Buscar Archivos" at bounding box center [324, 316] width 141 height 16
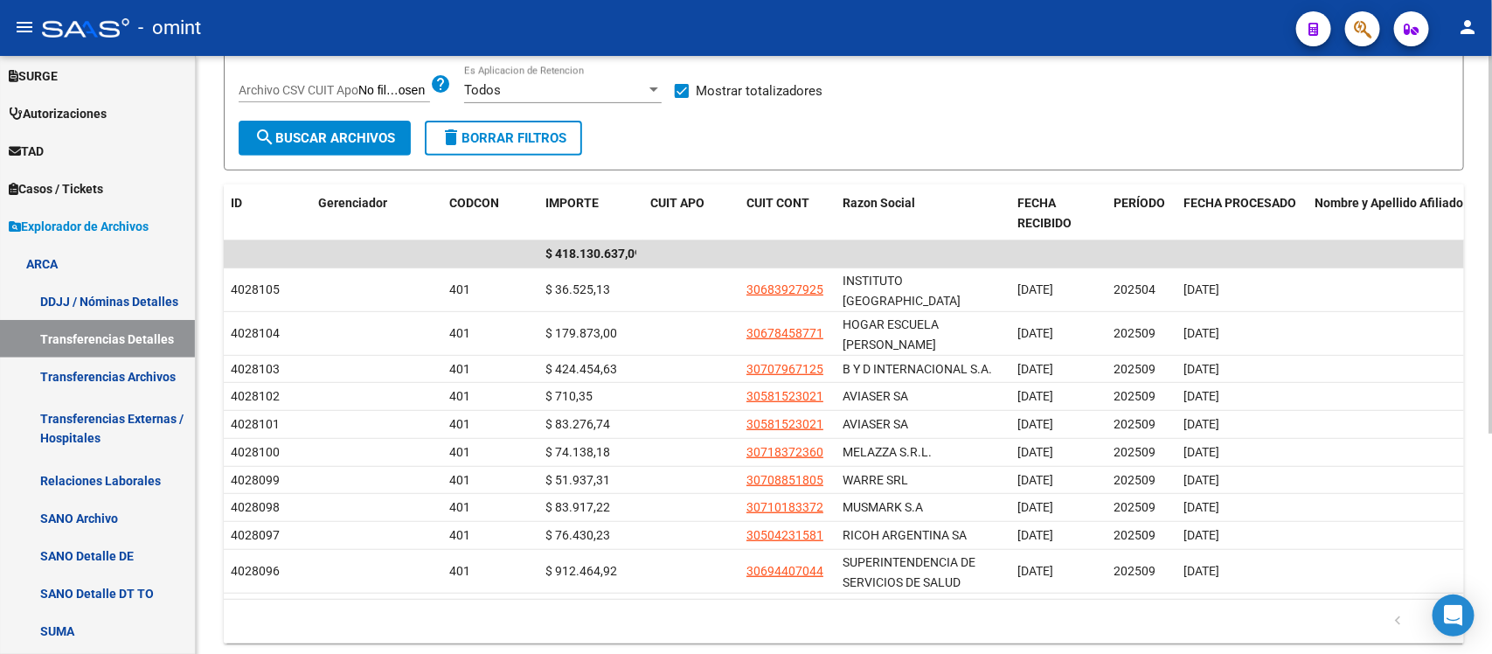
scroll to position [351, 0]
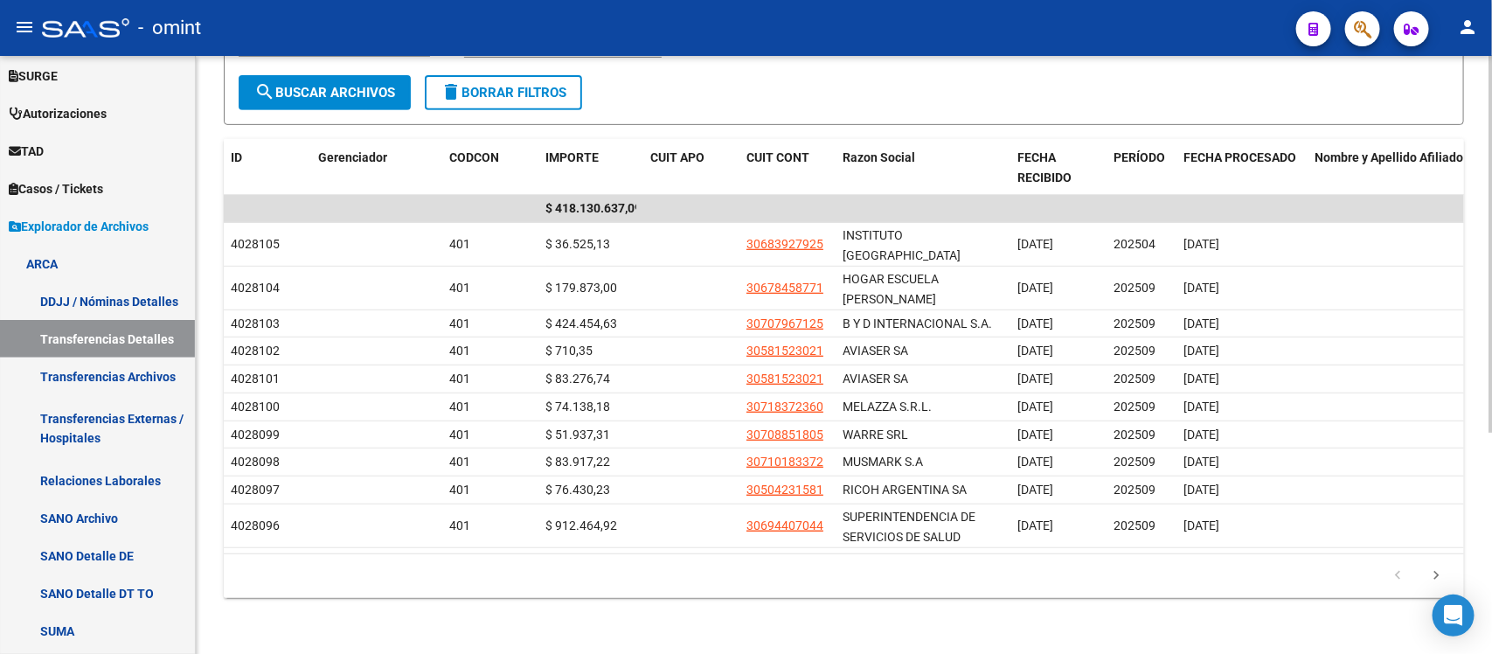
click at [1491, 433] on div at bounding box center [1490, 464] width 4 height 377
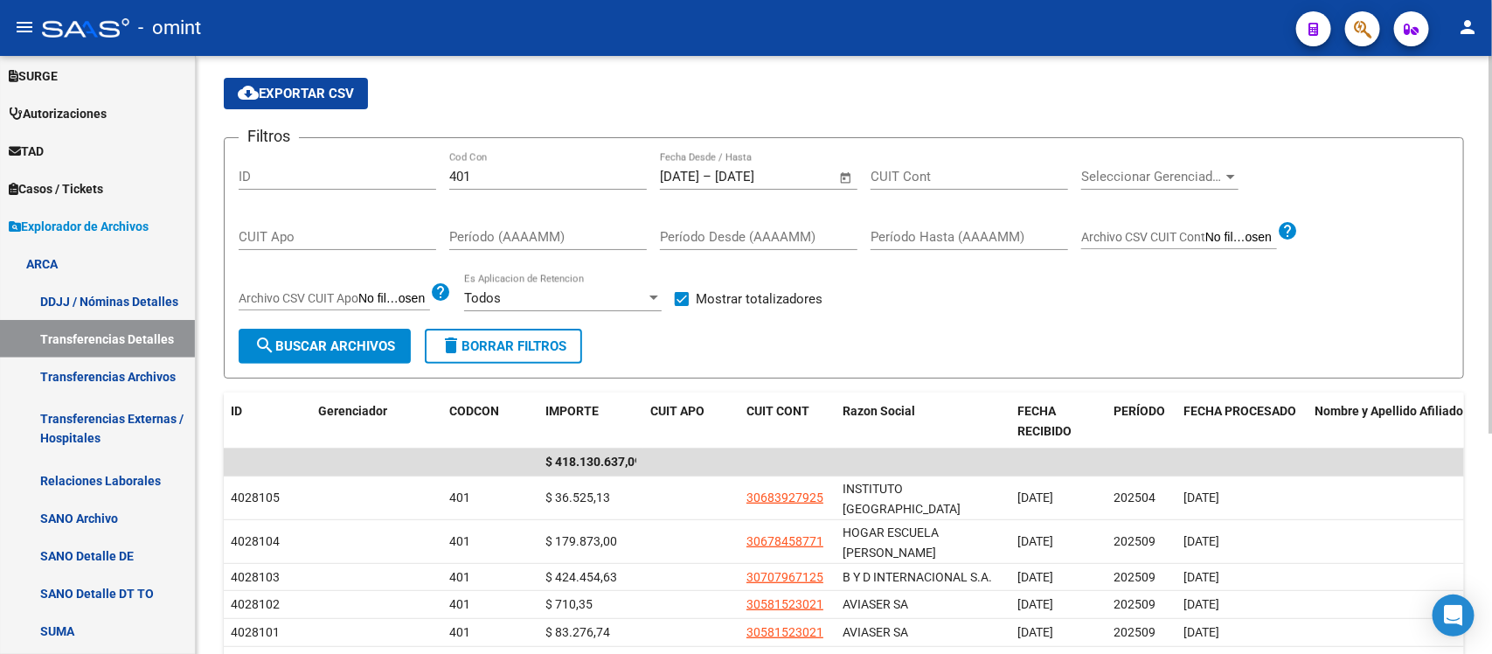
scroll to position [98, 0]
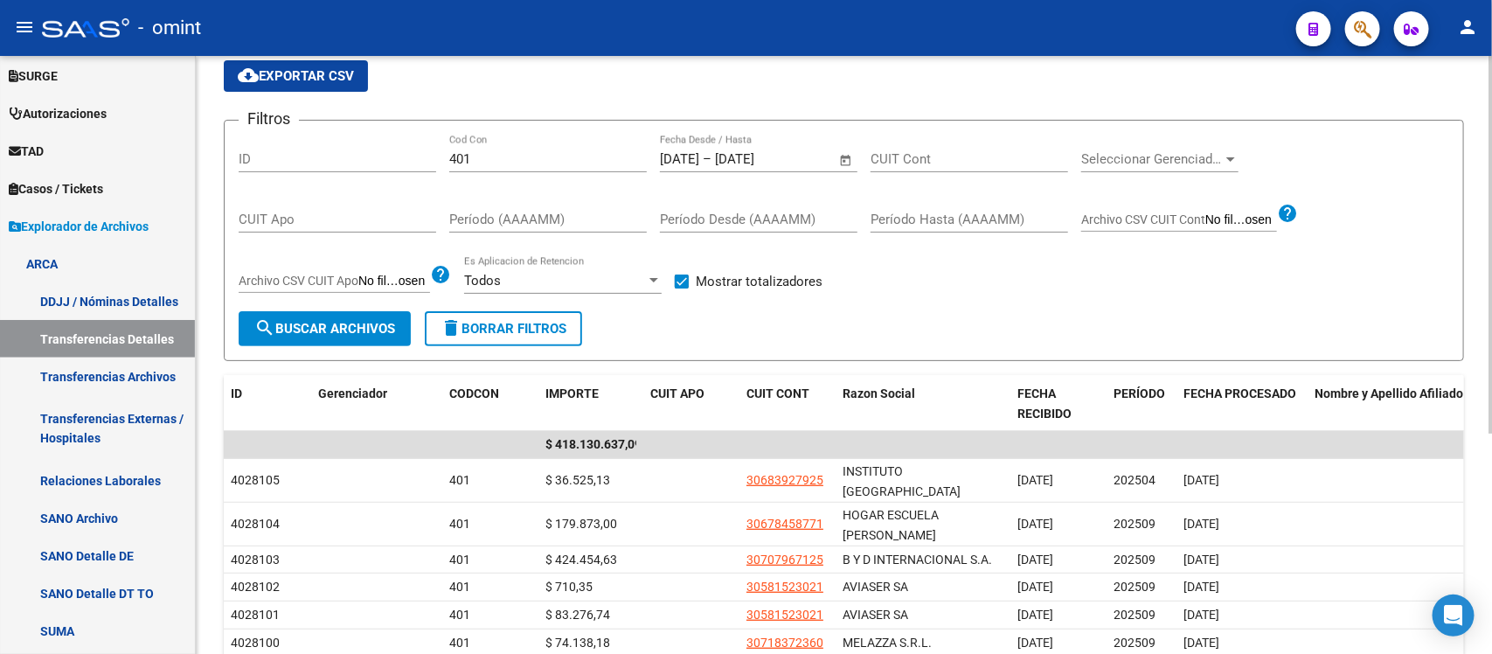
click at [1459, 335] on div "Instructivo ARCA Lectura Transferencias Diarias - Diseño de Archivo Transferenc…" at bounding box center [846, 423] width 1300 height 931
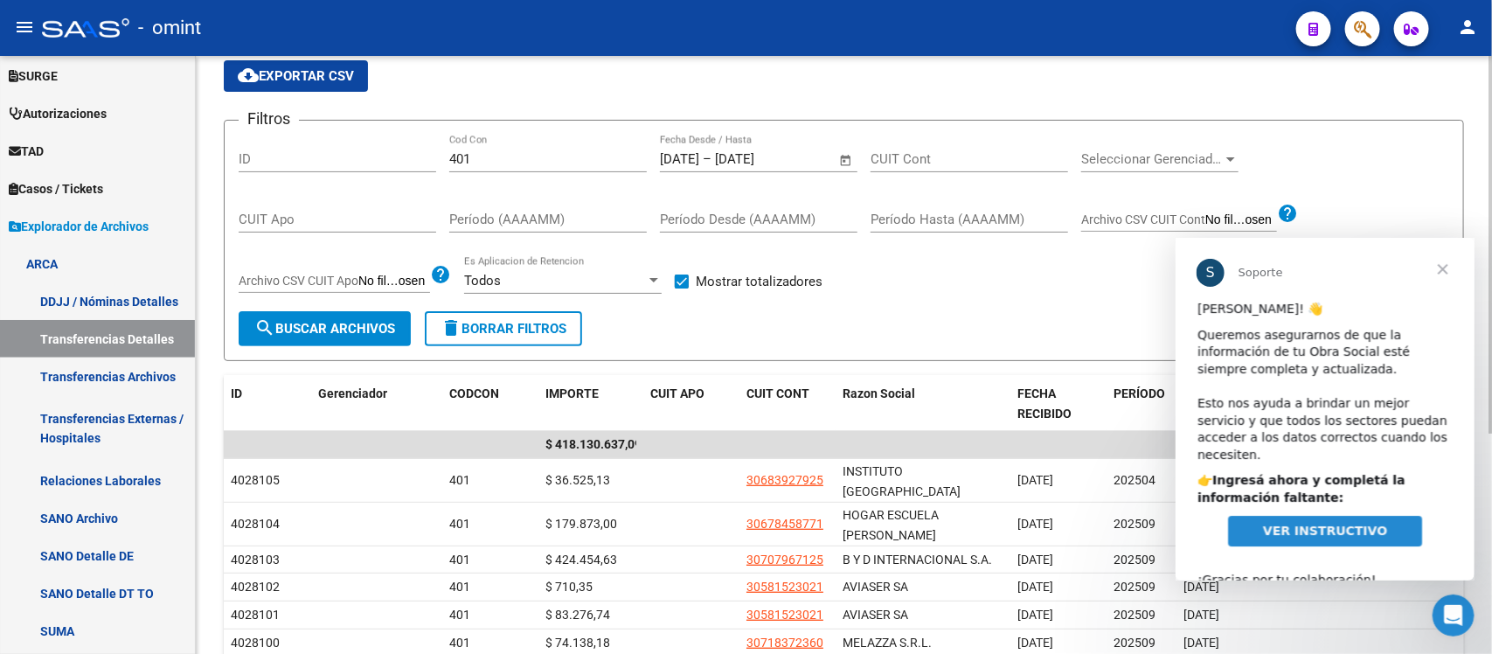
scroll to position [0, 0]
click at [1442, 267] on span "Cerrar" at bounding box center [1441, 268] width 63 height 63
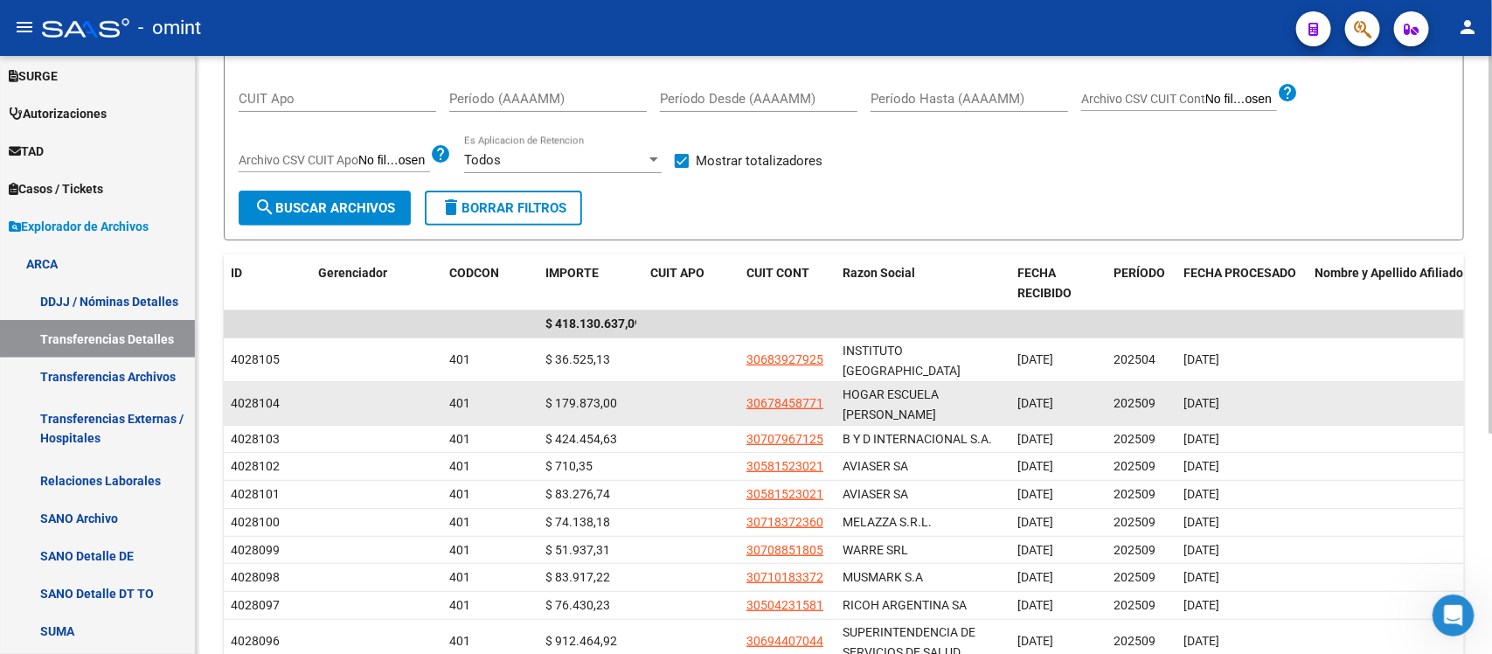
scroll to position [109, 0]
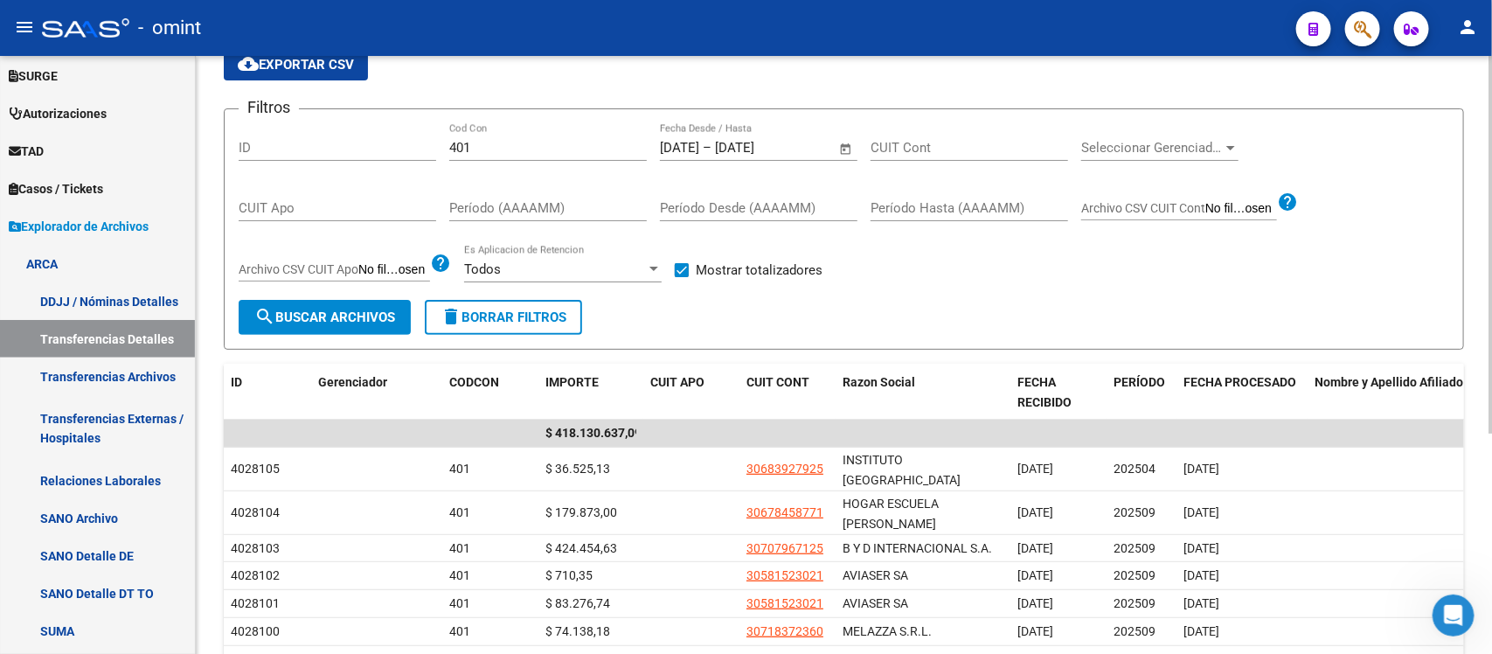
click at [1020, 234] on div "Período Hasta (AAAAMM)" at bounding box center [968, 210] width 197 height 54
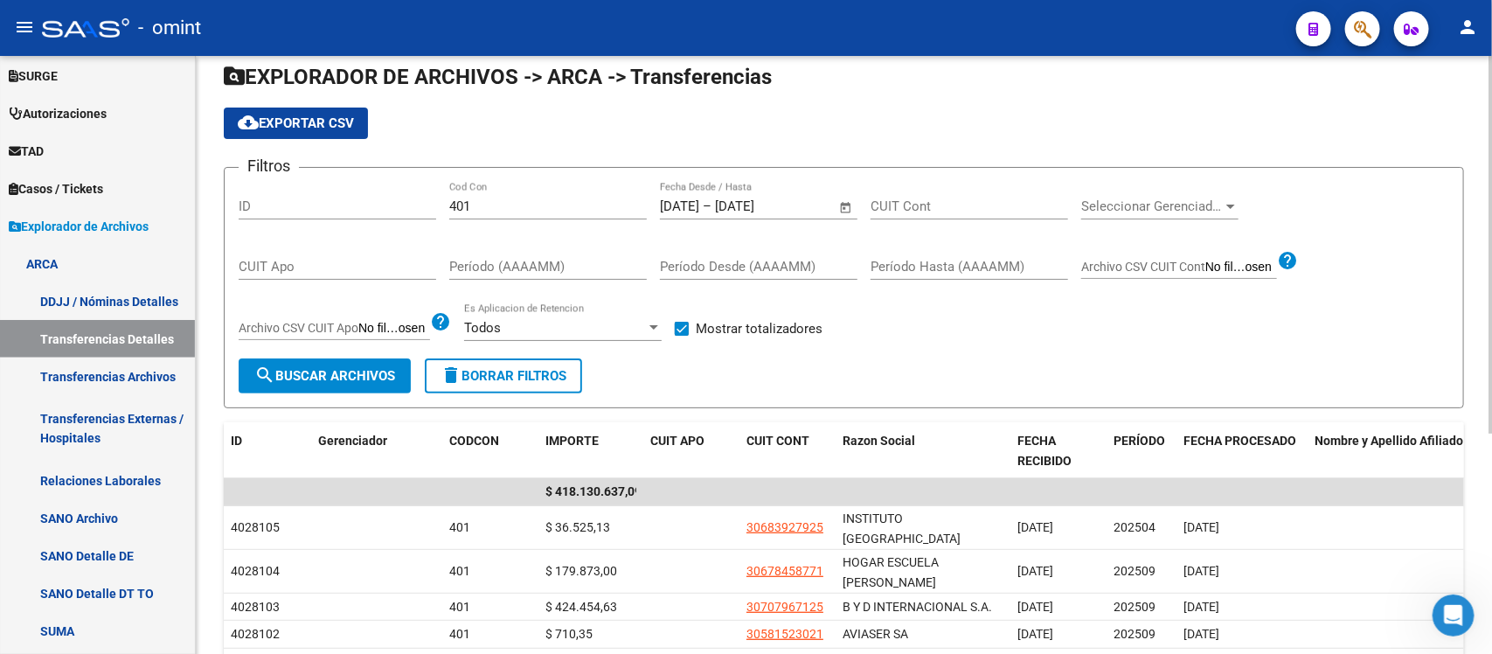
scroll to position [0, 0]
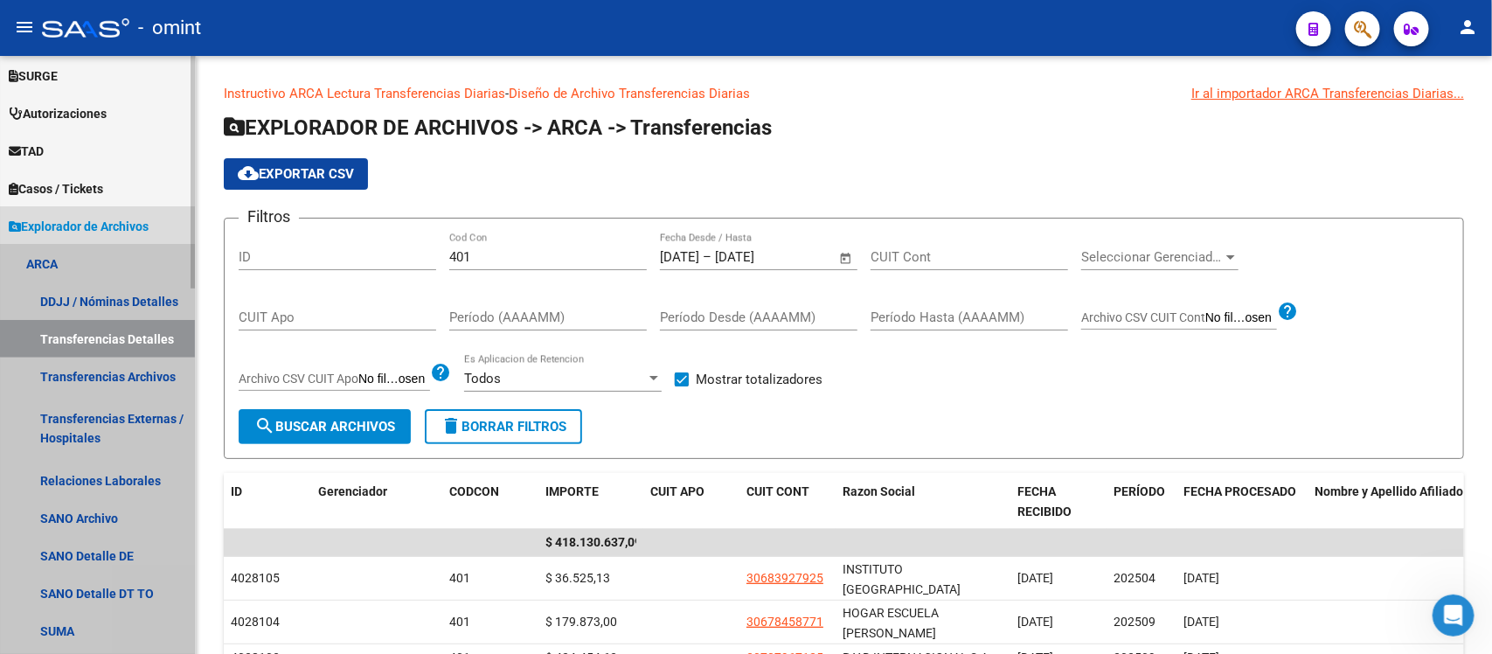
click at [54, 260] on link "ARCA" at bounding box center [97, 264] width 195 height 38
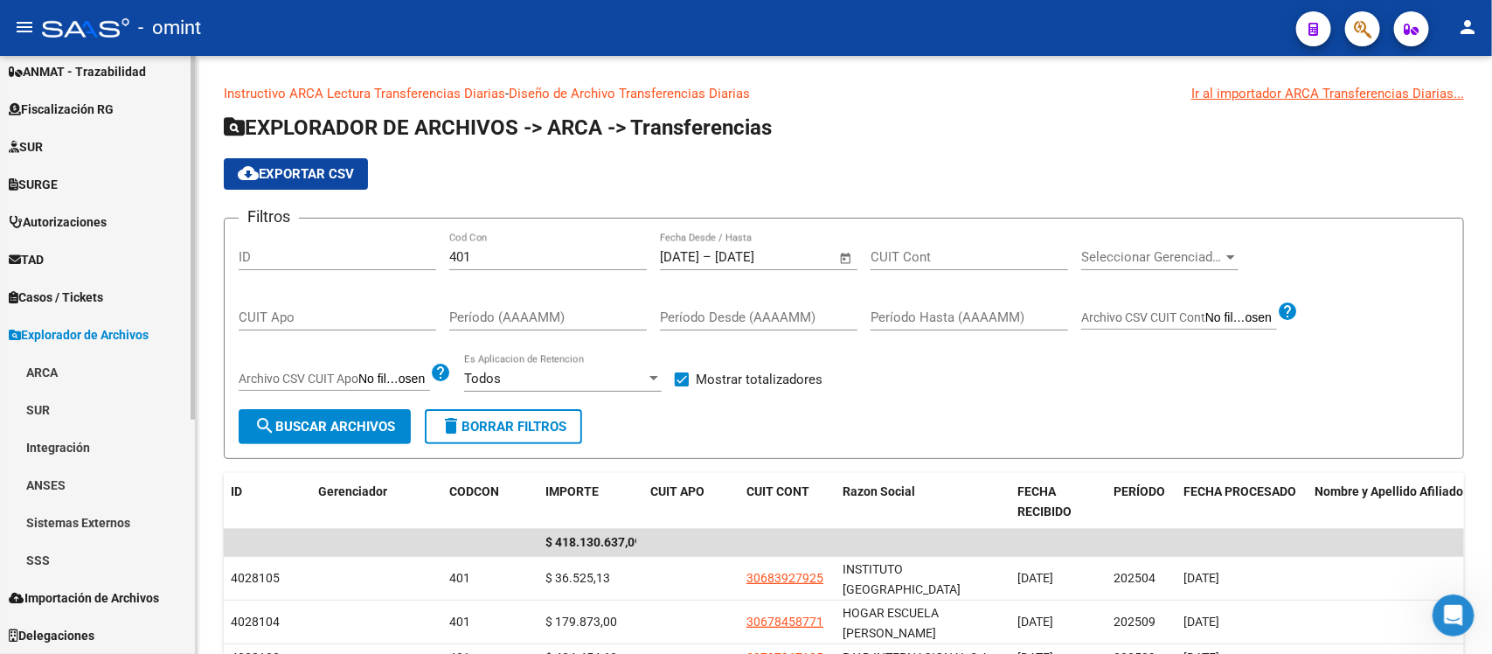
scroll to position [385, 0]
click at [127, 332] on span "Explorador de Archivos" at bounding box center [79, 335] width 140 height 19
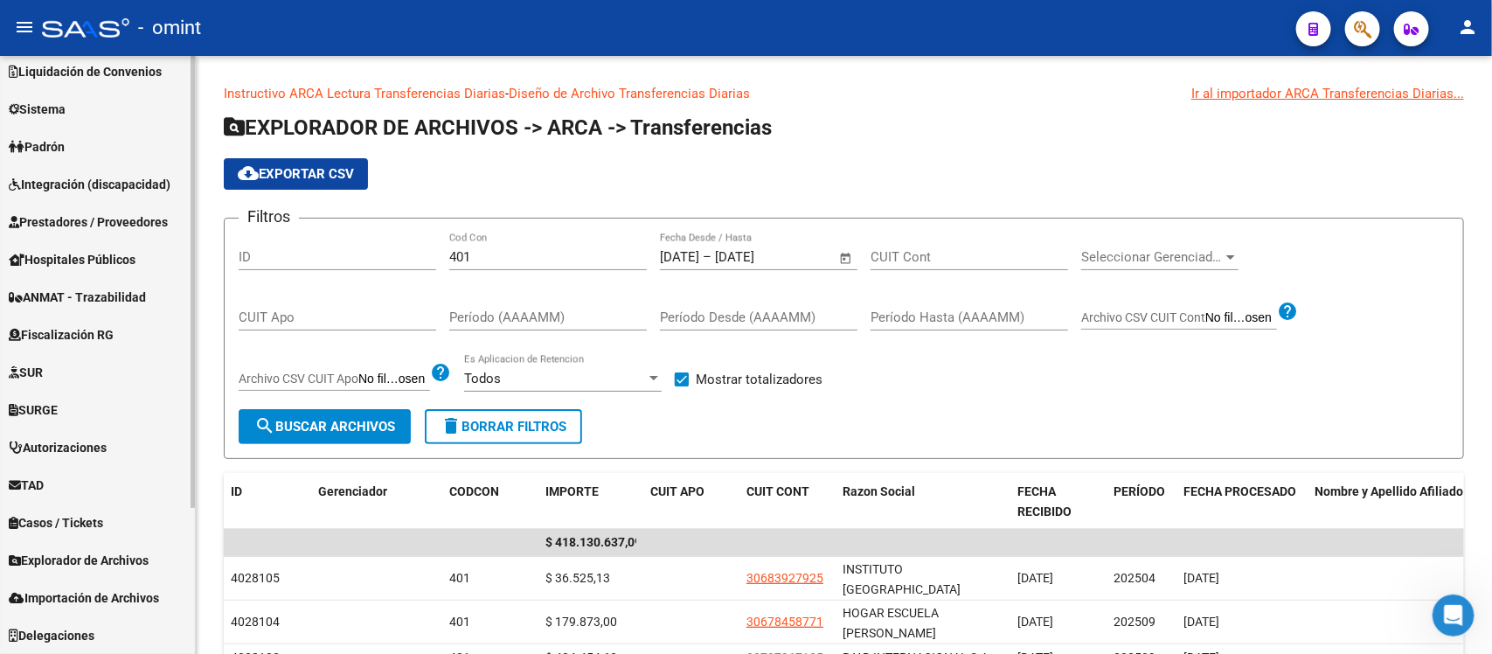
scroll to position [159, 0]
click at [1470, 26] on mat-icon "person" at bounding box center [1467, 27] width 21 height 21
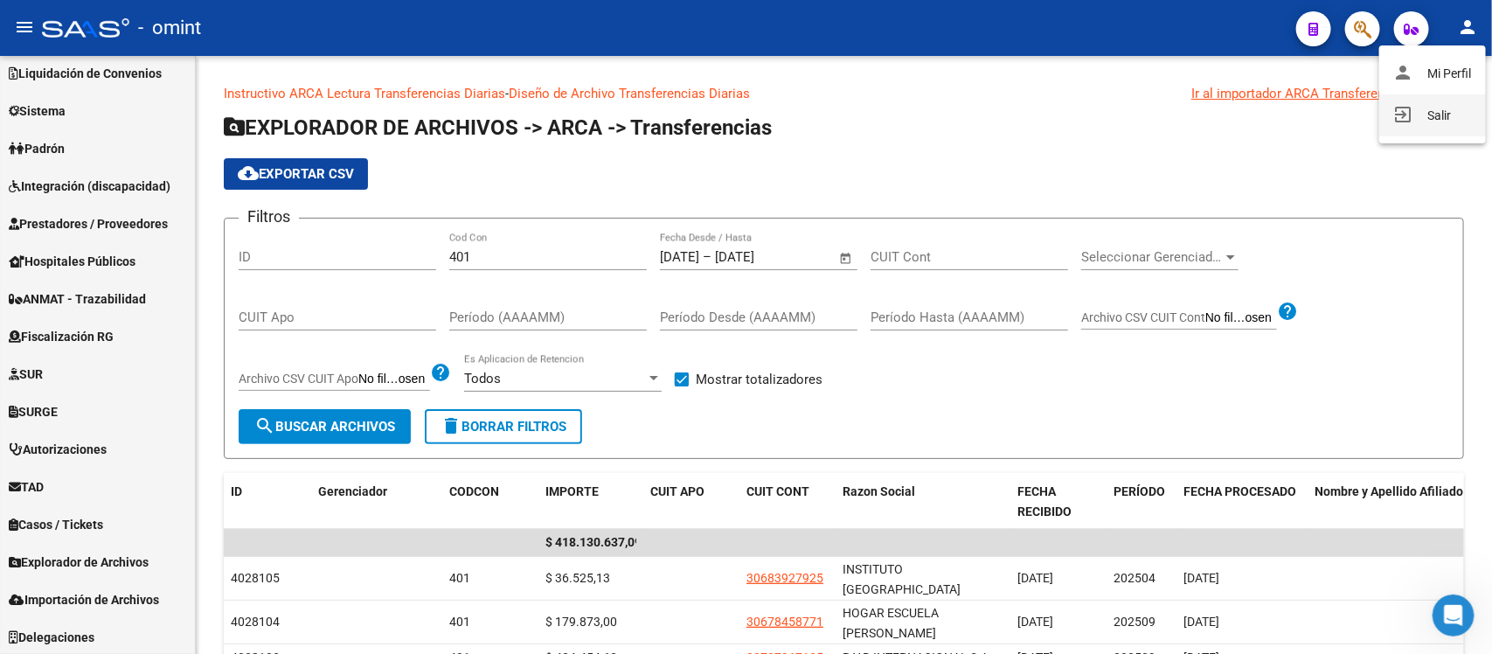
click at [1436, 107] on button "exit_to_app Salir" at bounding box center [1432, 115] width 107 height 42
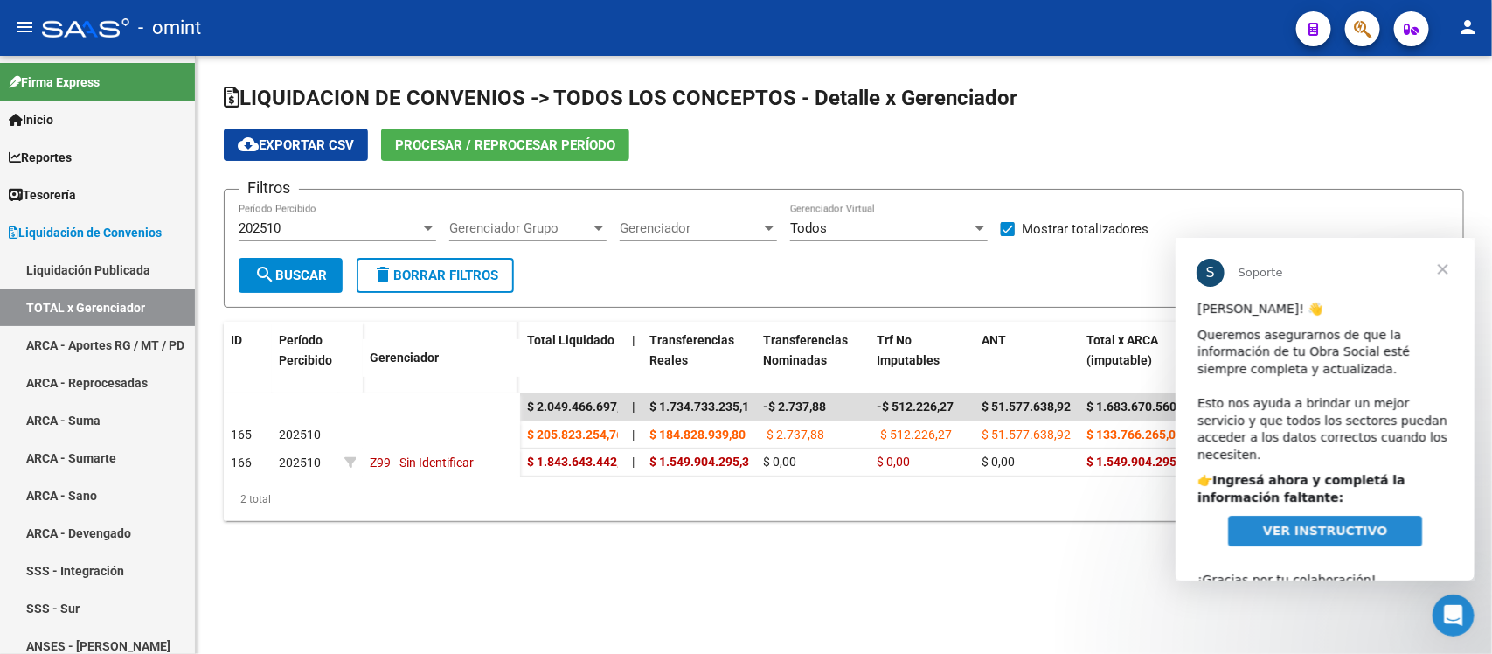
scroll to position [22, 0]
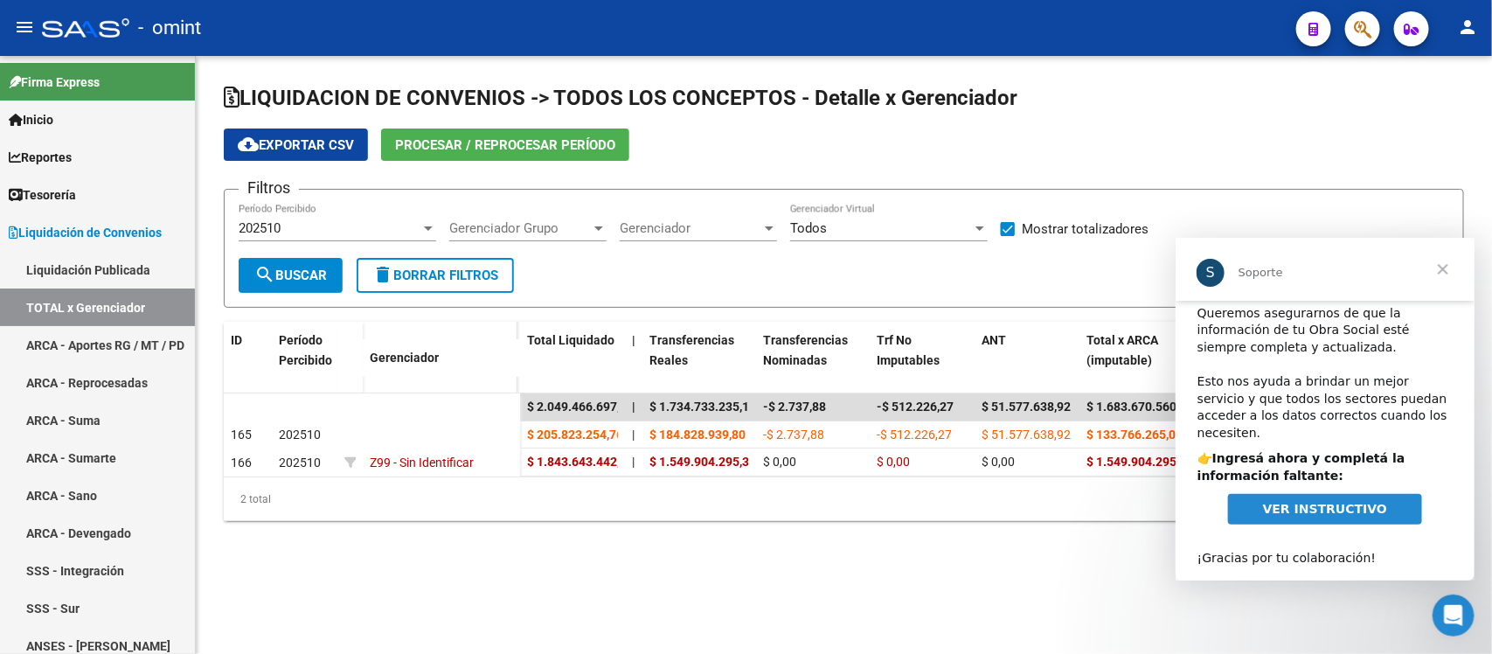
click at [1448, 267] on span "Cerrar" at bounding box center [1441, 268] width 63 height 63
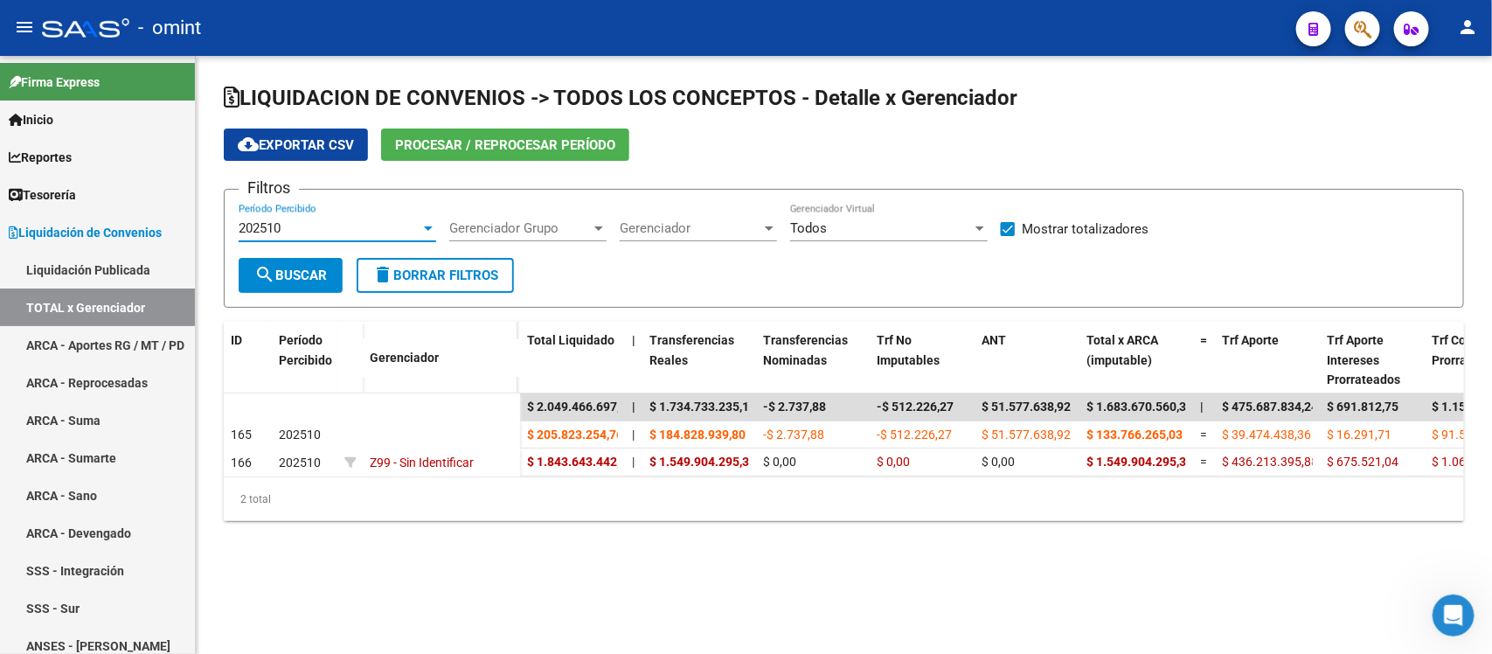
click at [312, 227] on div "202510" at bounding box center [330, 228] width 182 height 16
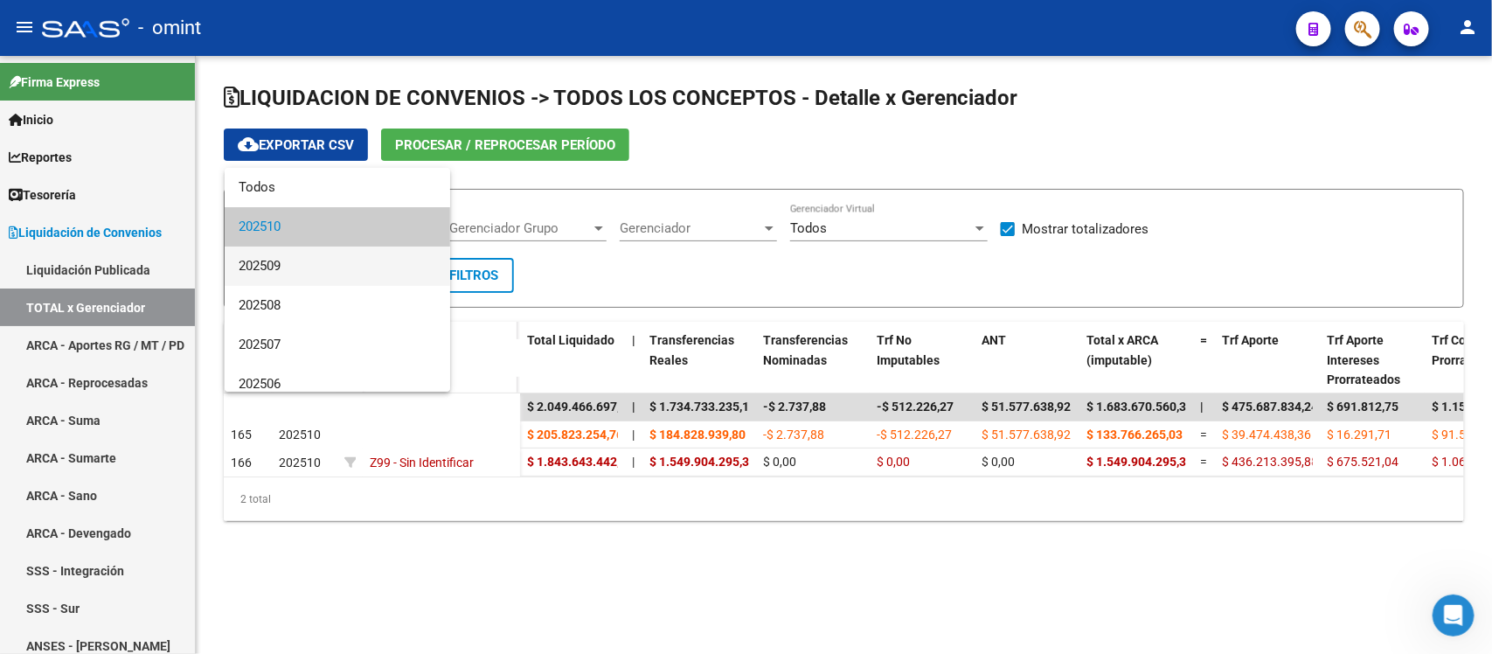
click at [298, 262] on span "202509" at bounding box center [337, 265] width 197 height 39
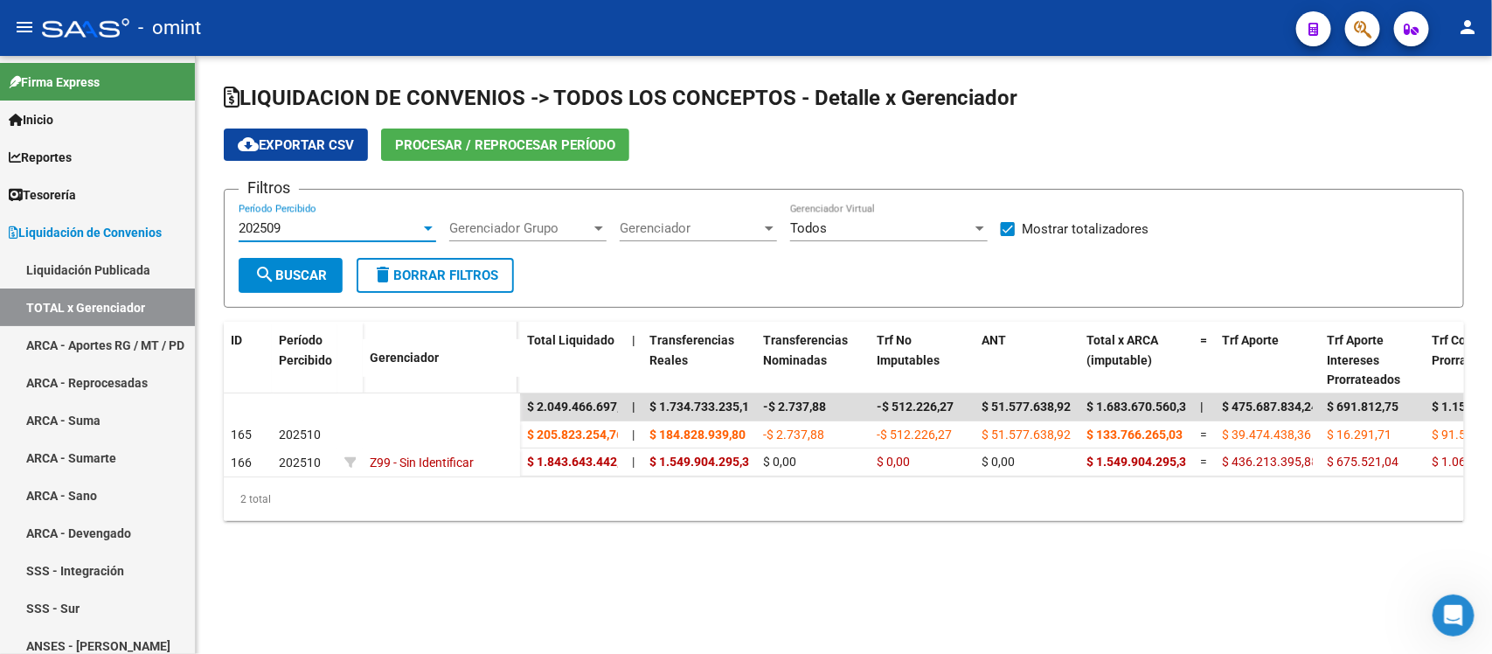
click at [298, 262] on button "search Buscar" at bounding box center [291, 275] width 104 height 35
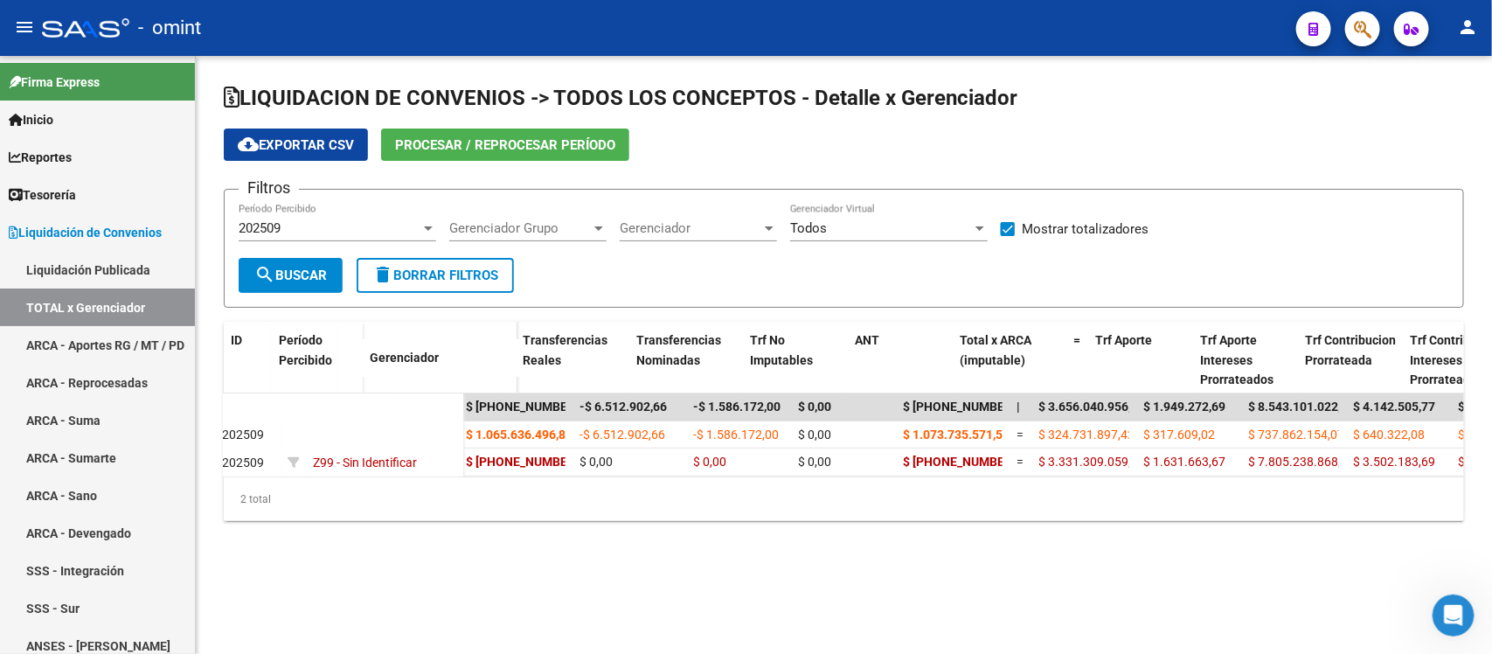
scroll to position [0, 0]
